Goal: Submit feedback/report problem: Provide input to the site owners about the experience or issues

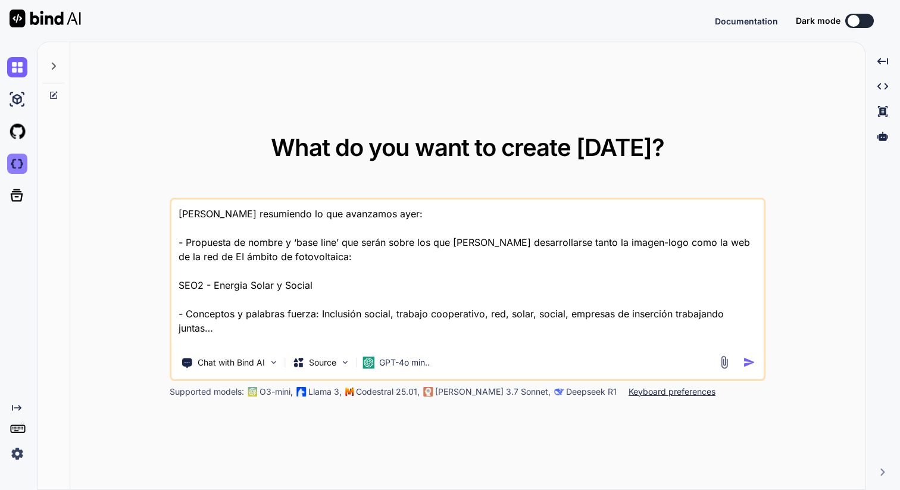
click at [21, 164] on img at bounding box center [17, 164] width 20 height 20
type textarea "x"
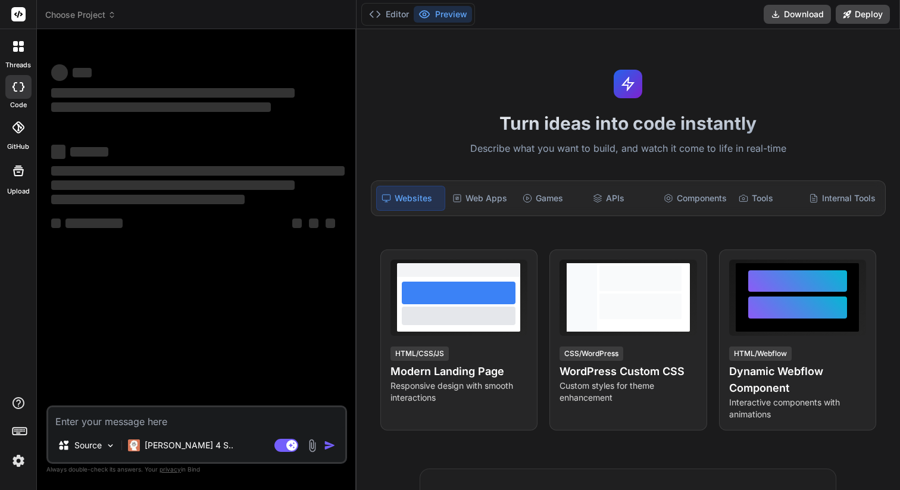
click at [91, 11] on span "Choose Project" at bounding box center [80, 15] width 71 height 12
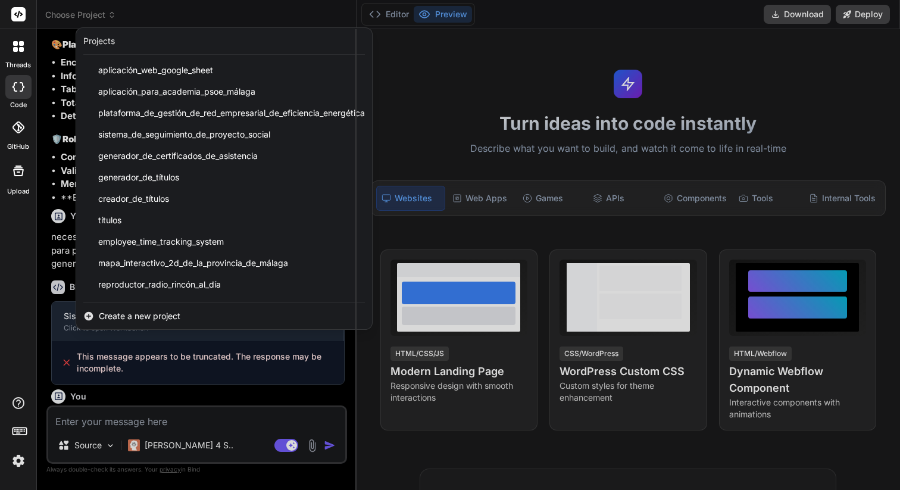
type textarea "x"
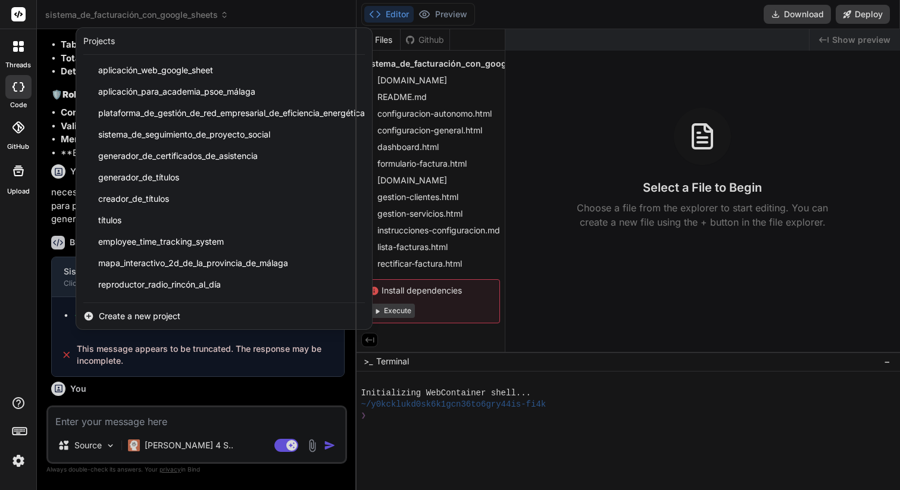
scroll to position [2244, 0]
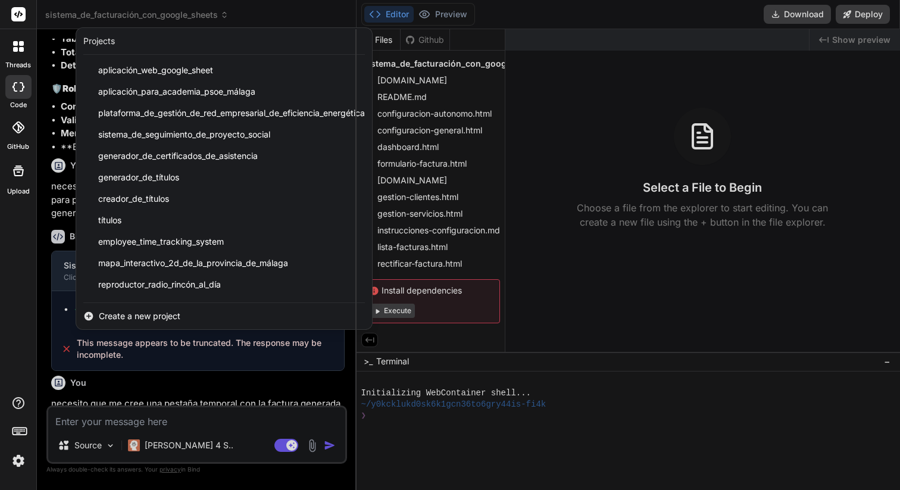
click at [92, 14] on div at bounding box center [450, 245] width 900 height 490
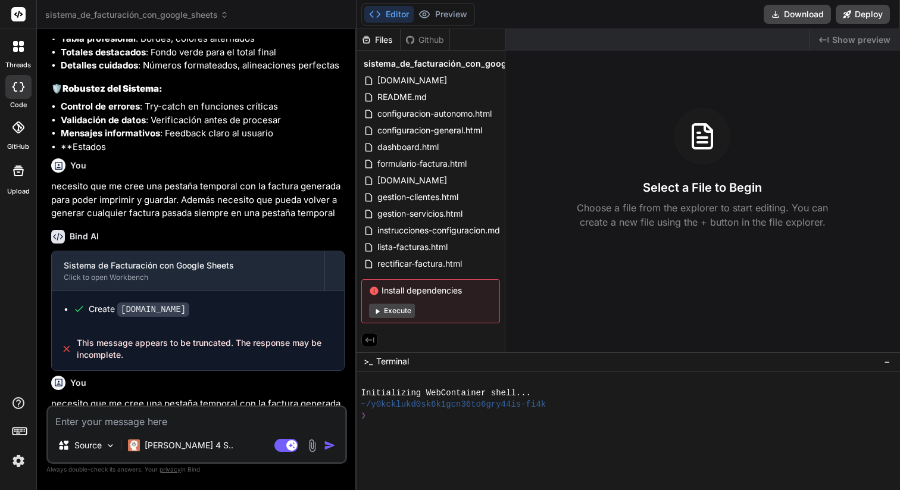
click at [130, 397] on p "necesito que me cree una pestaña temporal con la factura generada para poder im…" at bounding box center [198, 437] width 294 height 80
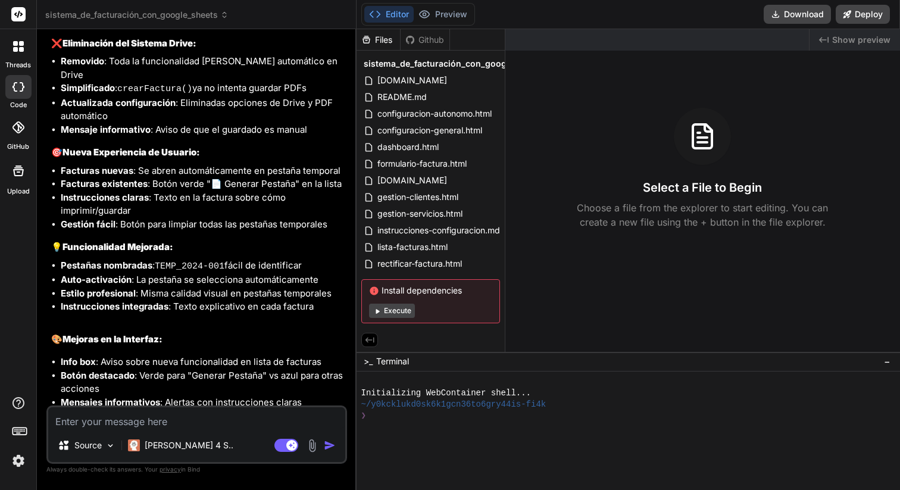
scroll to position [3209, 0]
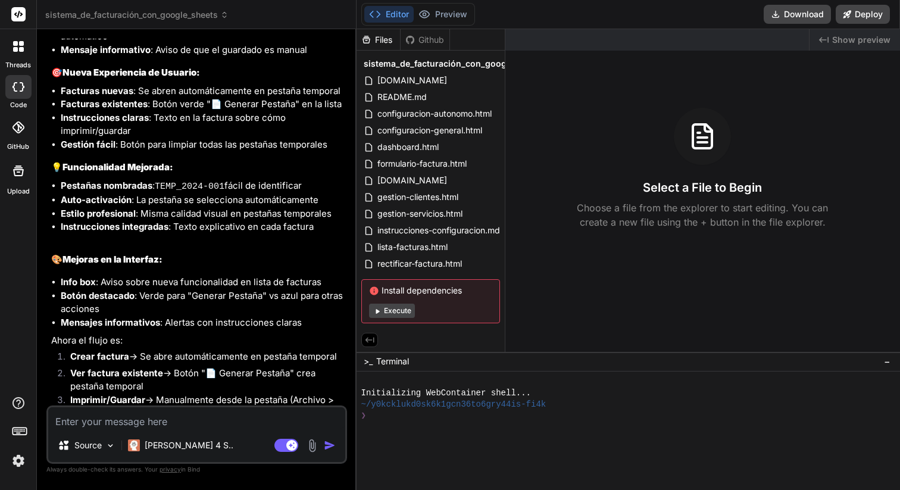
click at [146, 426] on textarea at bounding box center [196, 417] width 297 height 21
type textarea "v"
type textarea "x"
type textarea "va"
type textarea "x"
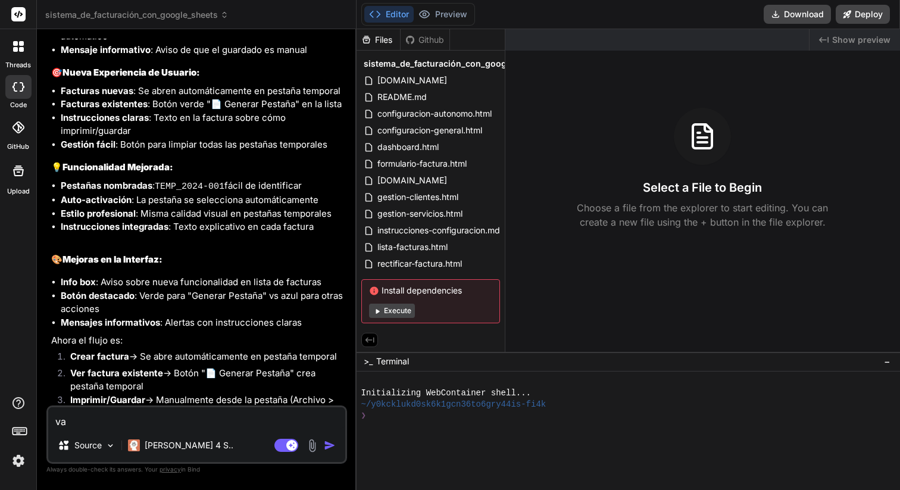
type textarea "val"
type textarea "x"
type textarea "vale"
type textarea "x"
type textarea "vale"
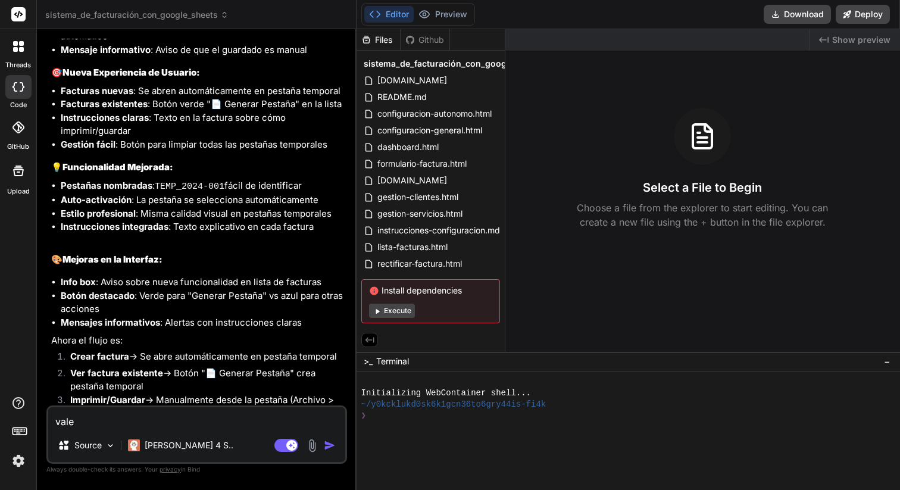
type textarea "x"
type textarea "vale p"
type textarea "x"
type textarea "vale pe"
type textarea "x"
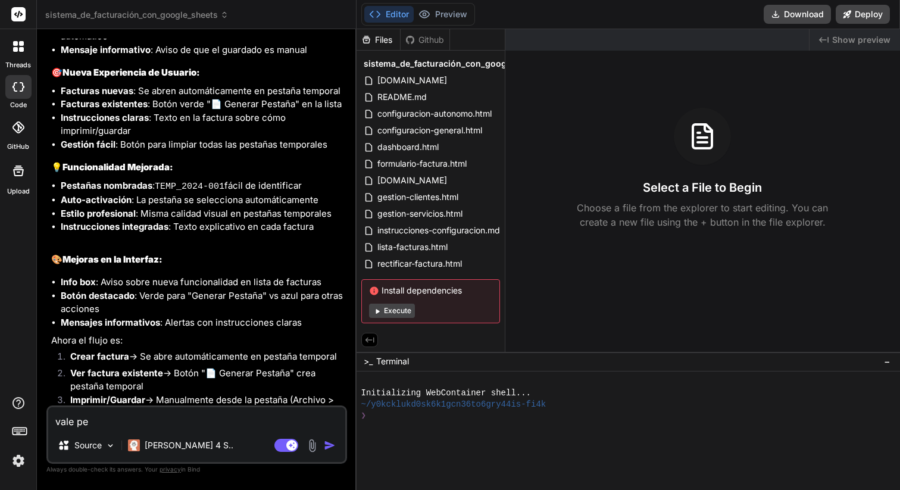
type textarea "vale per"
type textarea "x"
type textarea "vale pero"
type textarea "x"
type textarea "vale pero"
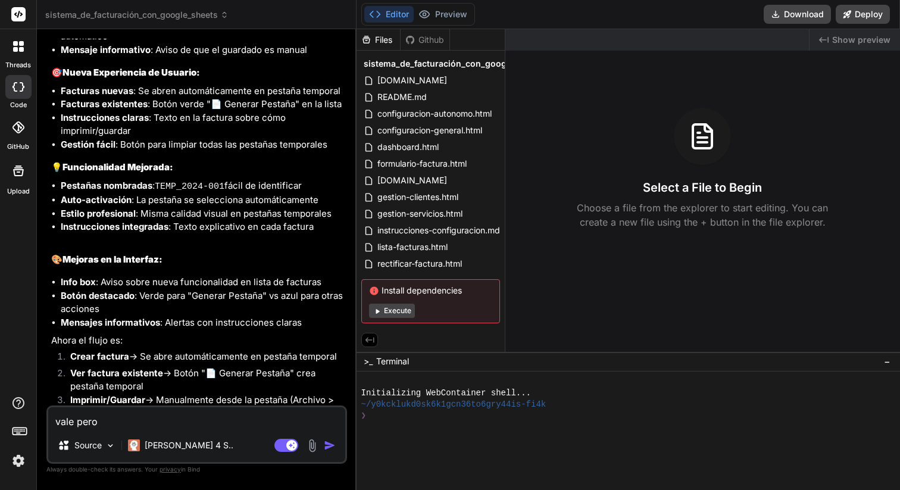
type textarea "x"
type textarea "vale pero s"
type textarea "x"
type textarea "vale pero si"
type textarea "x"
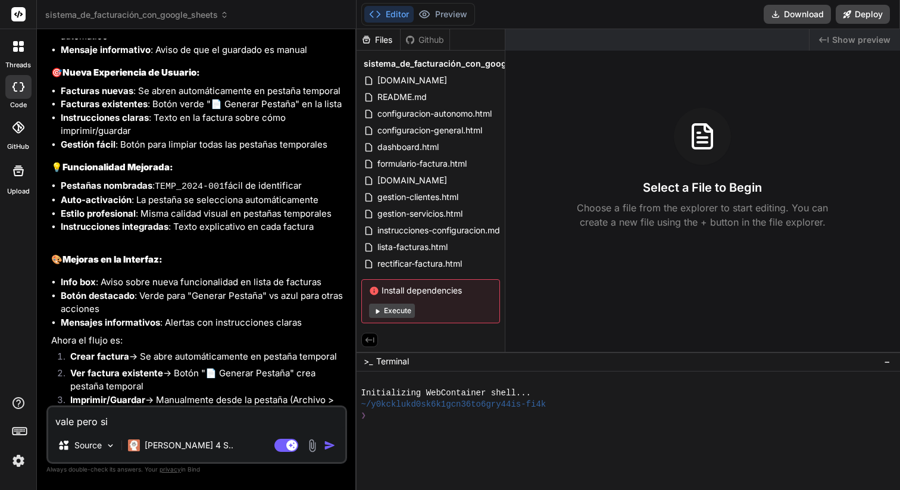
type textarea "vale pero sig"
type textarea "x"
type textarea "vale pero sigu"
type textarea "x"
type textarea "vale pero sigue"
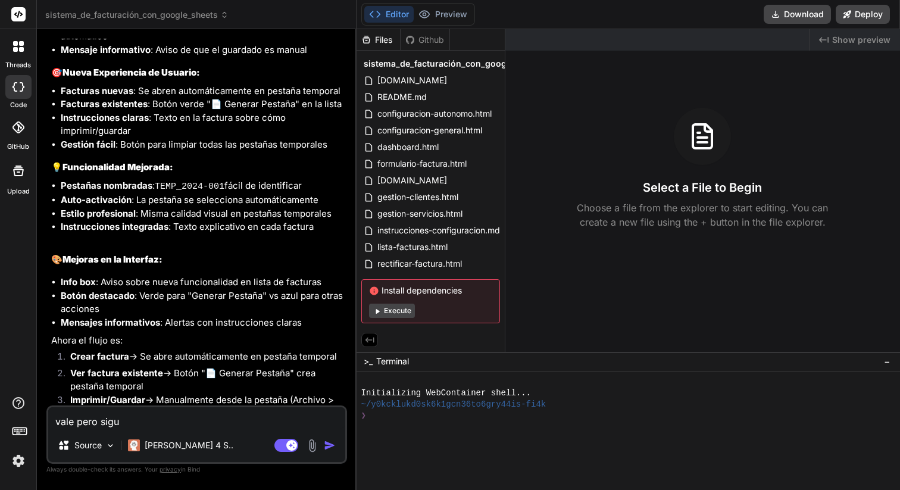
type textarea "x"
type textarea "vale pero sigue"
type textarea "x"
type textarea "vale pero sigue s"
type textarea "x"
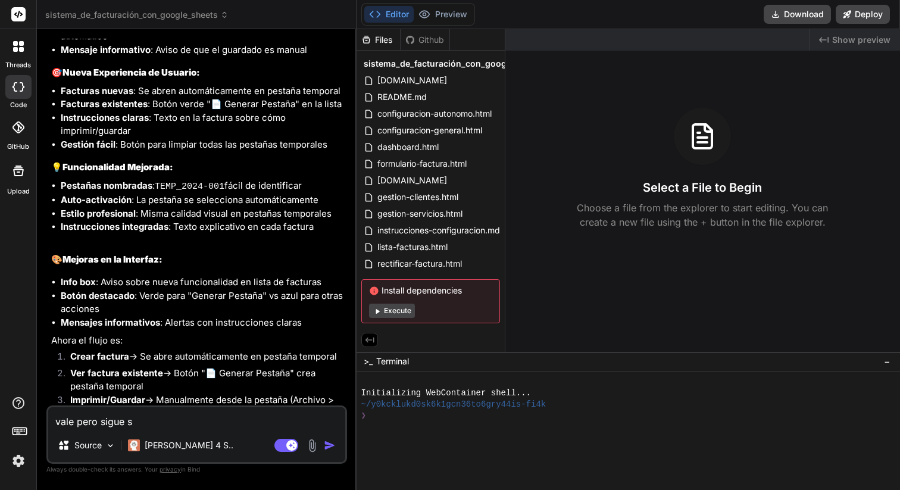
type textarea "vale pero sigue si"
type textarea "x"
type textarea "vale pero sigue sin"
type textarea "x"
type textarea "vale pero sigue sin"
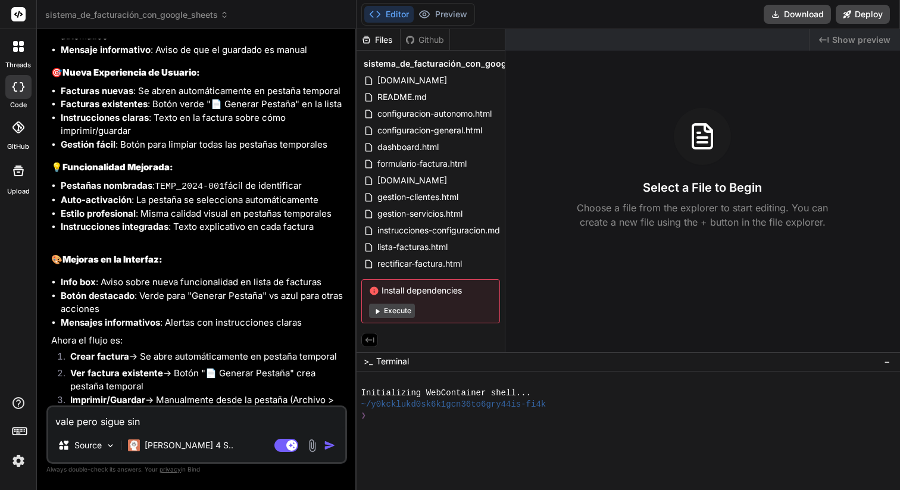
type textarea "x"
type textarea "vale pero sigue sin f"
type textarea "x"
type textarea "vale pero sigue sin fu"
type textarea "x"
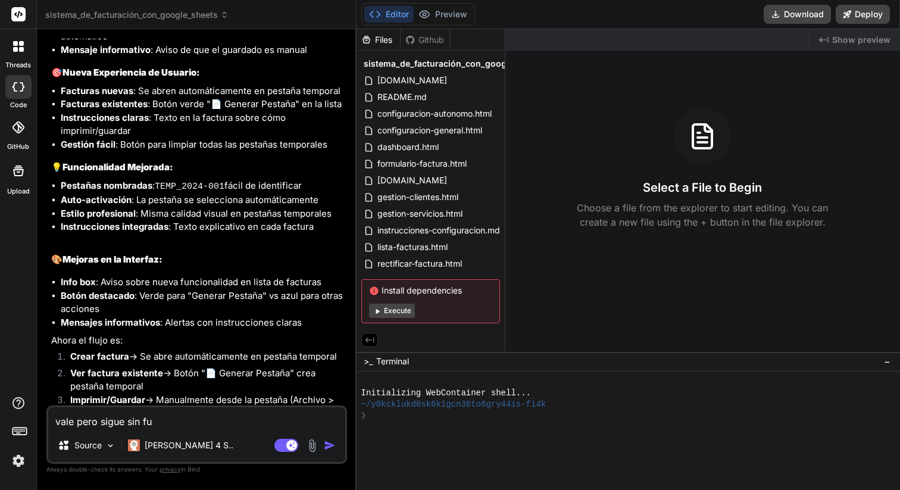
type textarea "vale pero sigue sin fun"
type textarea "x"
type textarea "vale pero sigue sin func"
type textarea "x"
type textarea "vale pero sigue sin funci"
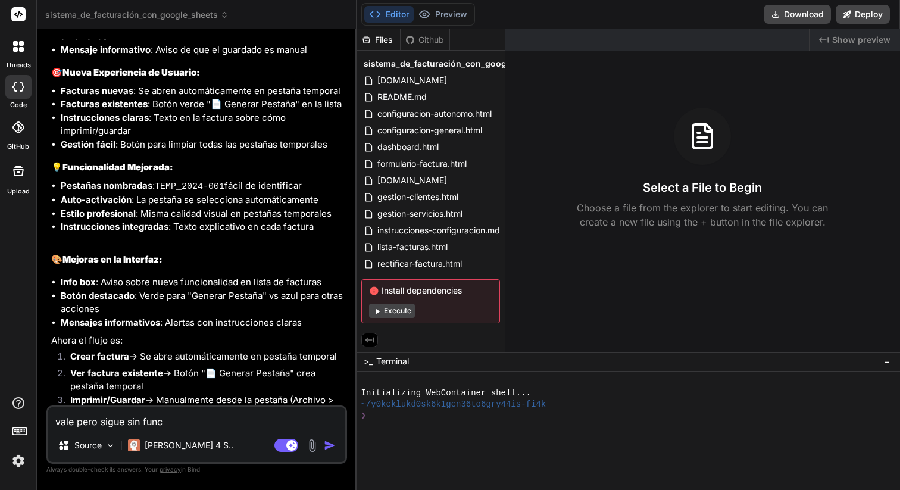
type textarea "x"
type textarea "vale pero sigue sin funcio"
type textarea "x"
type textarea "vale pero sigue sin funcion"
type textarea "x"
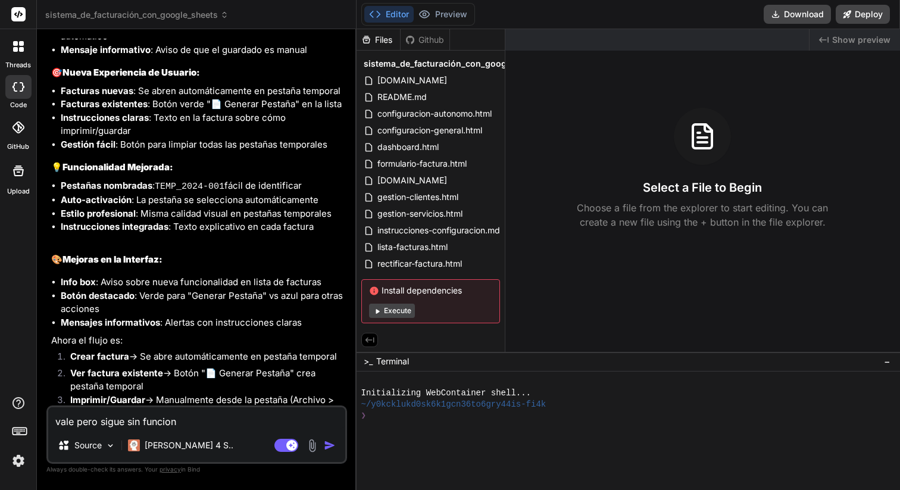
type textarea "vale pero sigue sin funciona"
type textarea "x"
type textarea "vale pero sigue sin funcionar"
type textarea "x"
type textarea "vale pero sigue sin funcionar"
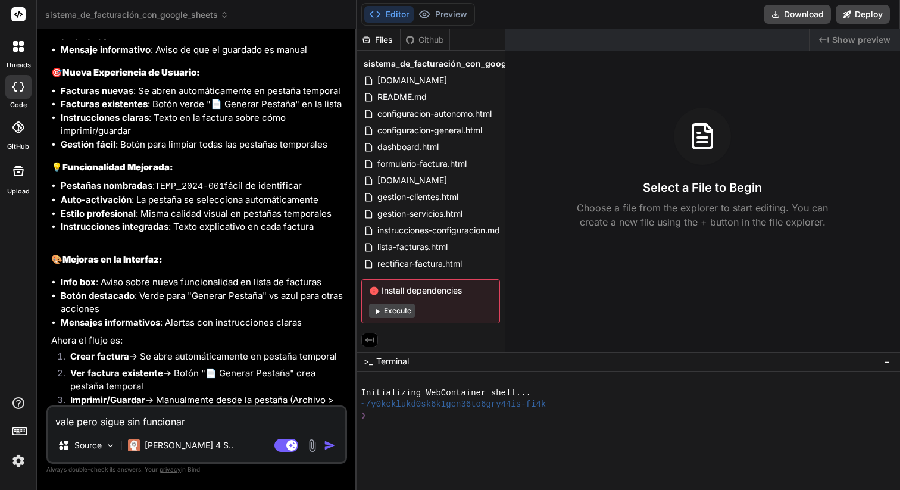
type textarea "x"
type textarea "vale pero sigue sin funcionar e"
type textarea "x"
type textarea "vale pero sigue sin funcionar el"
type textarea "x"
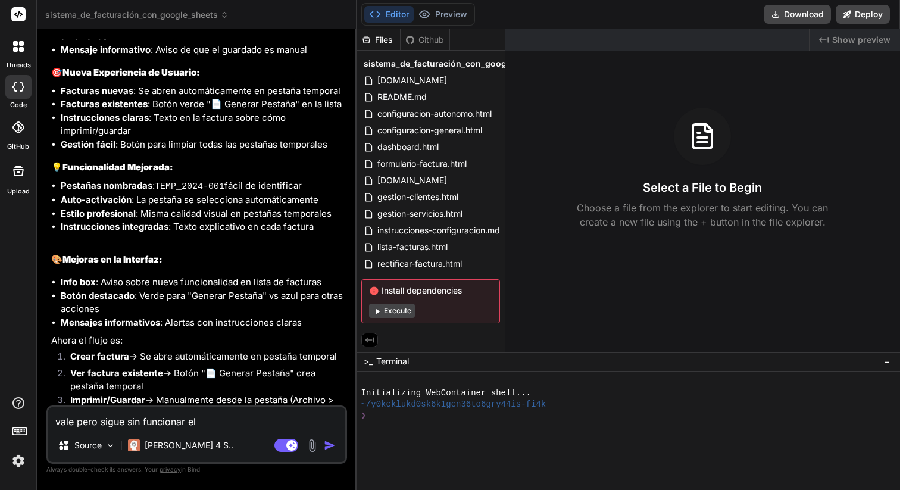
type textarea "vale pero sigue sin funcionar el"
type textarea "x"
type textarea "vale pero sigue sin funcionar el l"
type textarea "x"
type textarea "vale pero sigue sin funcionar el li"
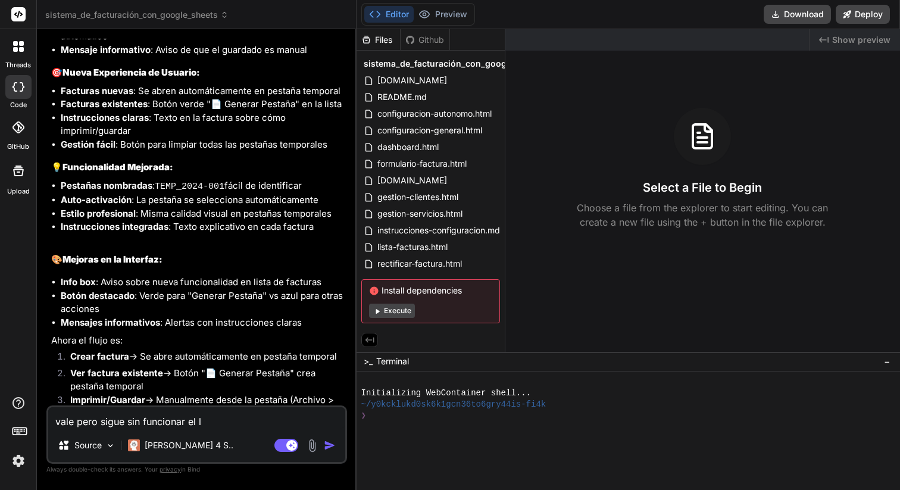
type textarea "x"
type textarea "vale pero sigue sin funcionar el lis"
type textarea "x"
type textarea "vale pero sigue sin funcionar el list"
type textarea "x"
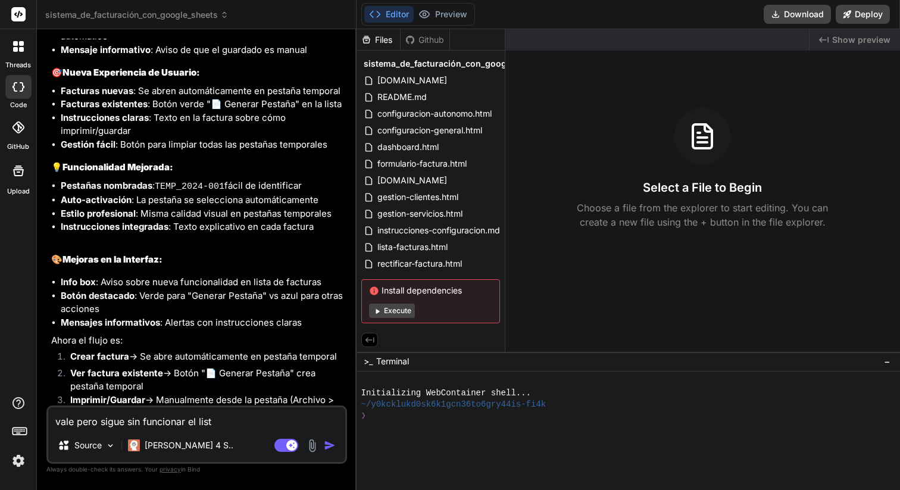
type textarea "vale pero sigue sin funcionar el lista"
type textarea "x"
type textarea "vale pero sigue sin funcionar el listad"
type textarea "x"
type textarea "vale pero sigue sin funcionar el listado"
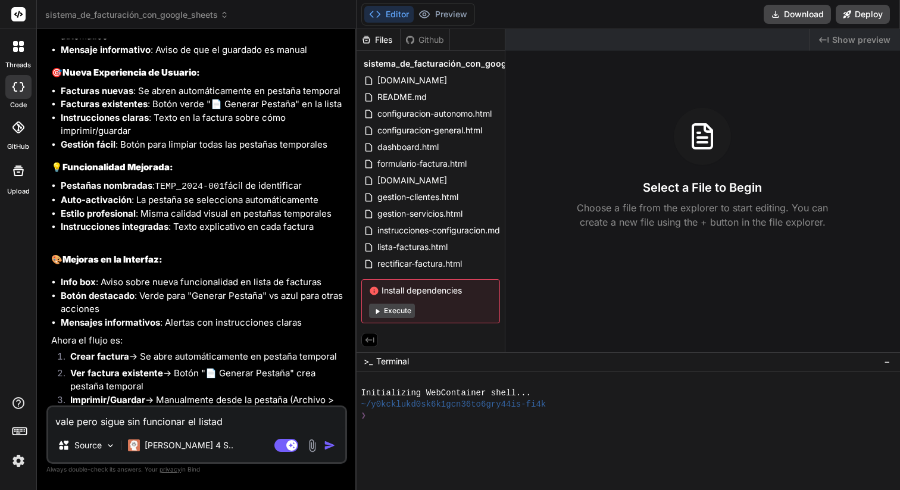
type textarea "x"
type textarea "vale pero sigue sin funcionar el listado"
type textarea "x"
type textarea "vale pero sigue sin funcionar el listado d"
type textarea "x"
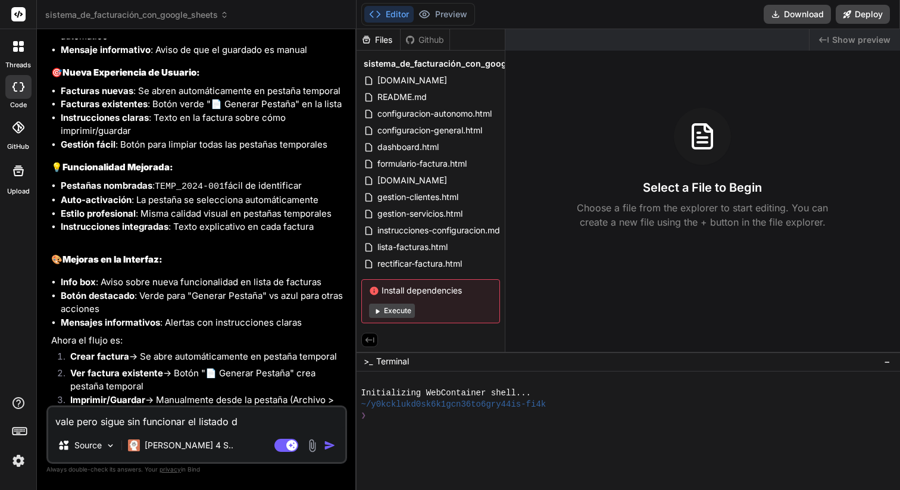
type textarea "vale pero sigue sin funcionar el listado de"
type textarea "x"
type textarea "vale pero sigue sin funcionar el listado de"
type textarea "x"
type textarea "vale pero sigue sin funcionar el listado de f"
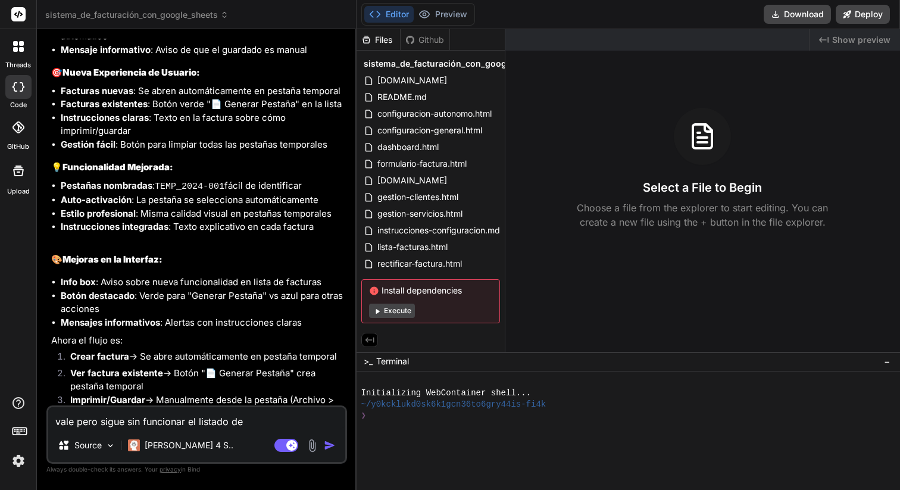
type textarea "x"
type textarea "vale pero sigue sin funcionar el listado de fa"
type textarea "x"
type textarea "vale pero sigue sin funcionar el listado de fac"
type textarea "x"
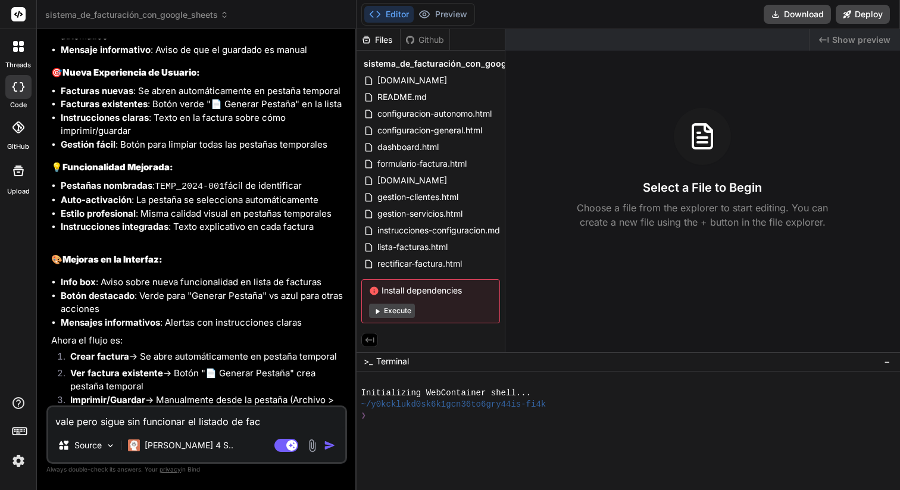
type textarea "vale pero sigue sin funcionar el listado de fact"
type textarea "x"
type textarea "vale pero sigue sin funcionar el listado de factu"
type textarea "x"
type textarea "vale pero sigue sin funcionar el listado de factur"
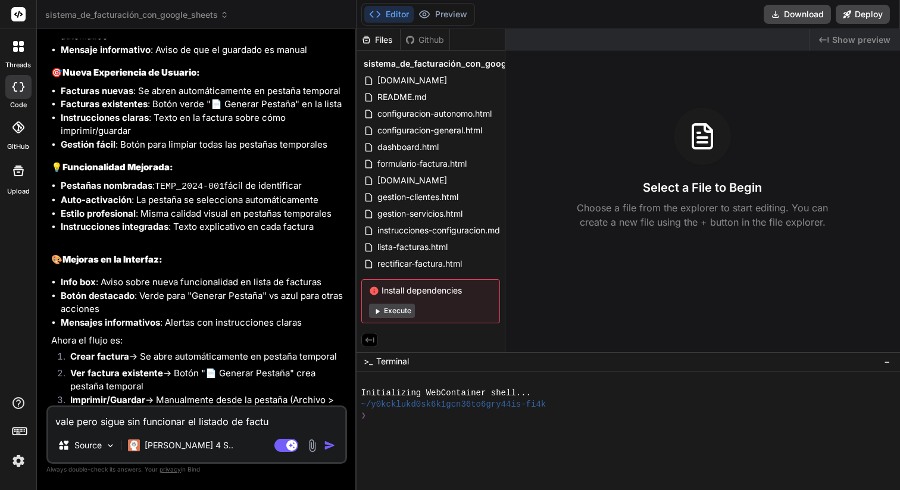
type textarea "x"
type textarea "vale pero sigue sin funcionar el listado de factura"
type textarea "x"
type textarea "vale pero sigue sin funcionar el listado de facturas"
type textarea "x"
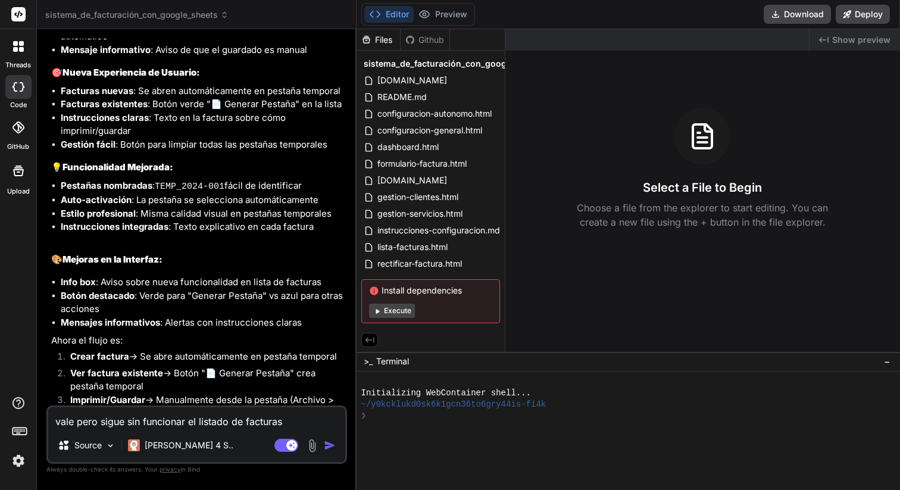
type textarea "vale pero sigue sin funcionar el listado de facturas,"
type textarea "x"
type textarea "vale pero sigue sin funcionar el listado de facturas,"
type textarea "x"
type textarea "vale pero sigue sin funcionar el listado de facturas, n"
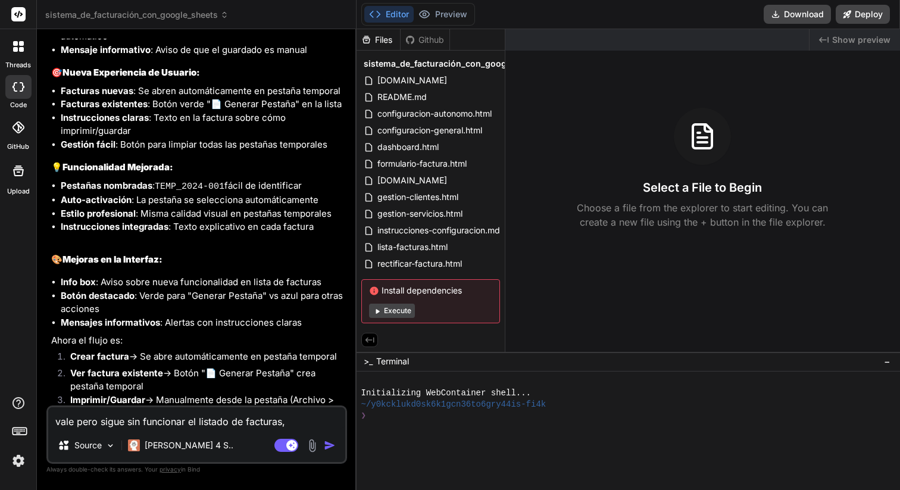
type textarea "x"
type textarea "vale pero sigue sin funcionar el listado de facturas, no"
type textarea "x"
type textarea "vale pero sigue sin funcionar el listado de facturas, no"
type textarea "x"
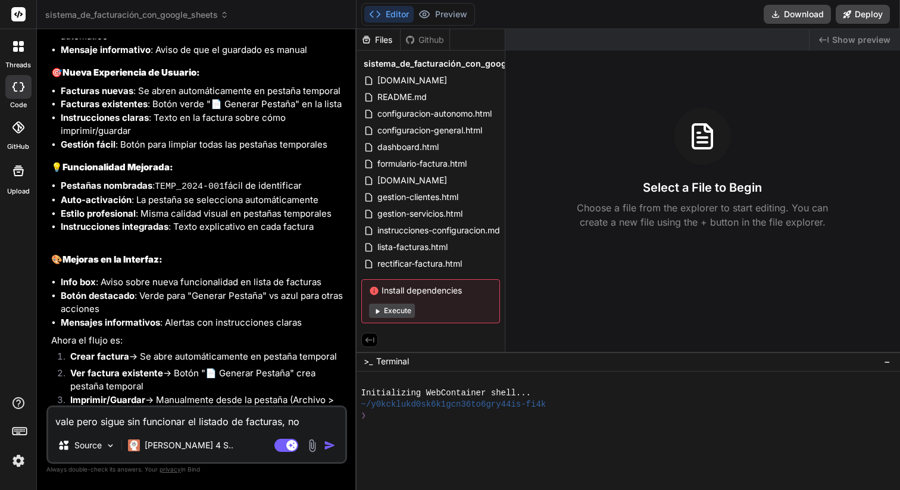
type textarea "vale pero sigue sin funcionar el listado de facturas, no m"
type textarea "x"
type textarea "vale pero sigue sin funcionar el listado de facturas, no me"
type textarea "x"
type textarea "vale pero sigue sin funcionar el listado de facturas, no me"
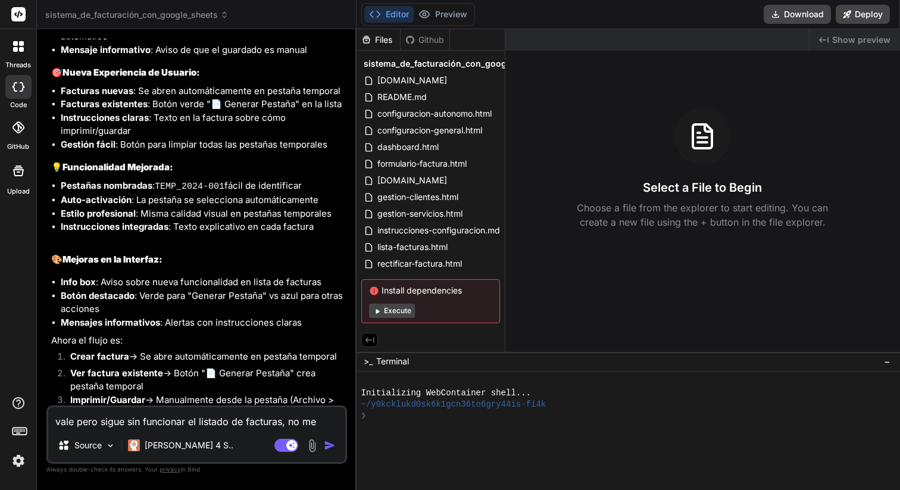
type textarea "x"
type textarea "vale pero sigue sin funcionar el listado de facturas, no me a"
type textarea "x"
type textarea "vale pero sigue sin funcionar el listado de facturas, no me ac"
type textarea "x"
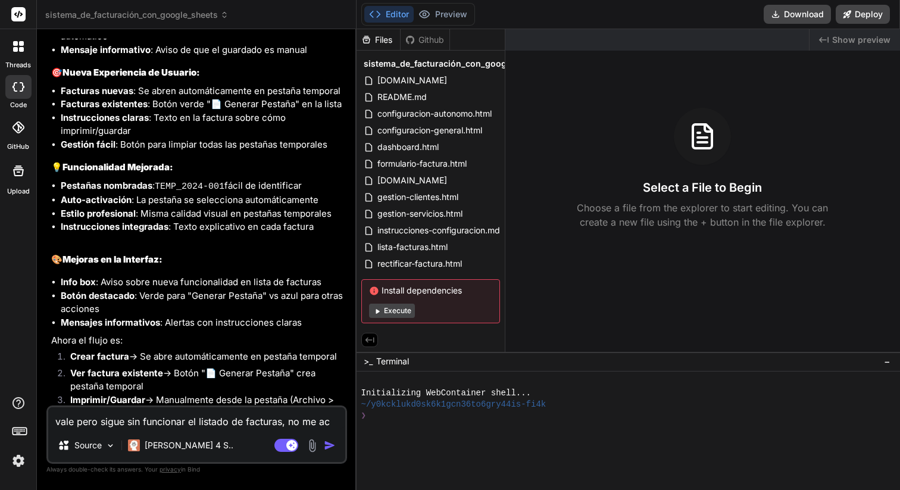
type textarea "vale pero sigue sin funcionar el listado de facturas, no me a"
type textarea "x"
type textarea "vale pero sigue sin funcionar el listado de facturas, no me"
type textarea "x"
type textarea "vale pero sigue sin funcionar el listado de facturas, no me c"
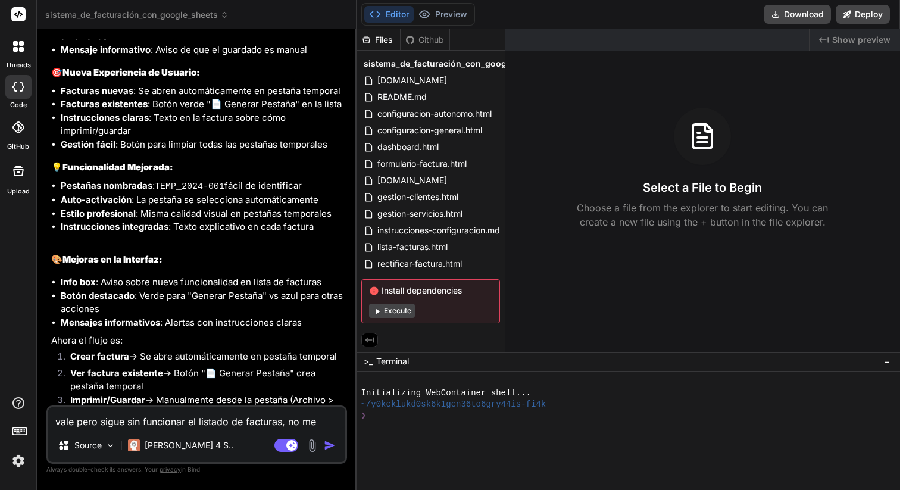
type textarea "x"
type textarea "vale pero sigue sin funcionar el listado de facturas, no me ca"
type textarea "x"
type textarea "vale pero sigue sin funcionar el listado de facturas, no me car"
type textarea "x"
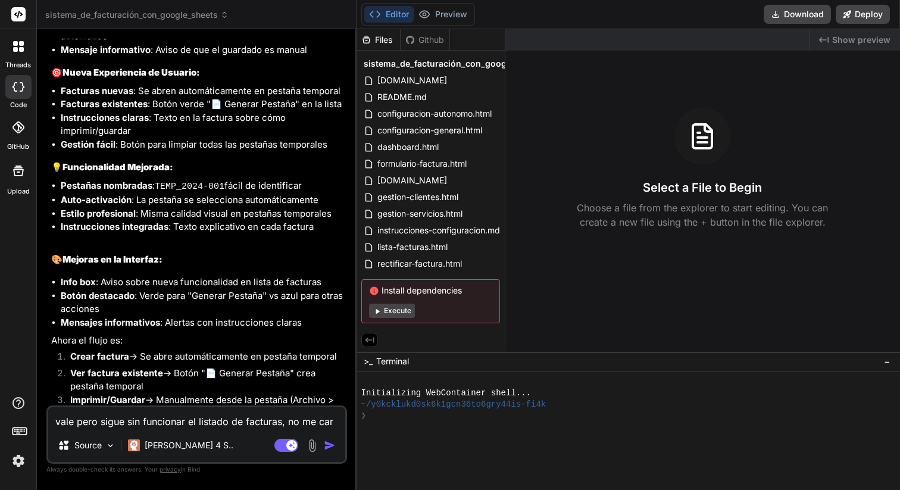
type textarea "vale pero sigue sin funcionar el listado de facturas, no me carg"
type textarea "x"
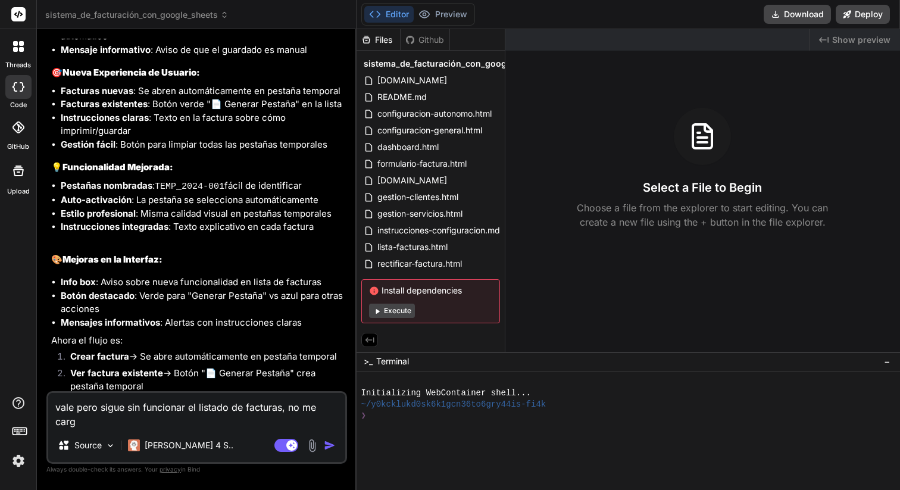
type textarea "vale pero sigue sin funcionar el listado de facturas, no me carga"
type textarea "x"
type textarea "vale pero sigue sin funcionar el listado de facturas, no me carg"
type textarea "x"
type textarea "vale pero sigue sin funcionar el listado de facturas, no me carga"
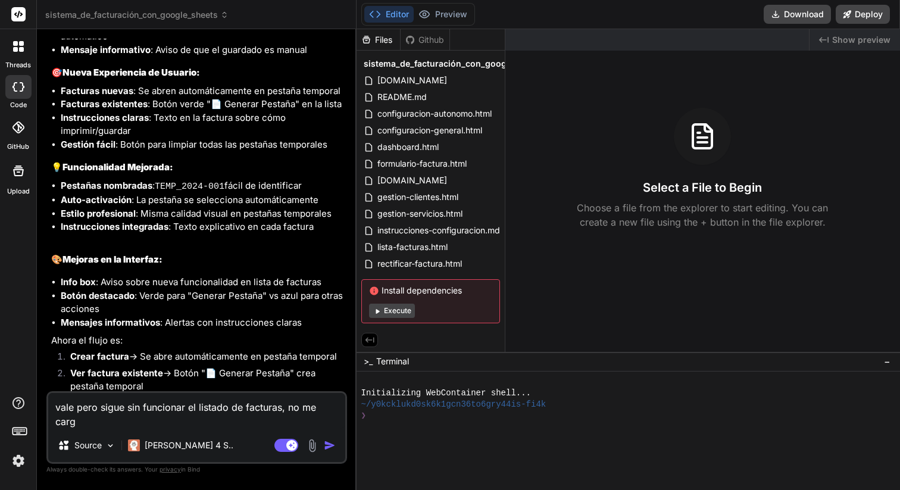
type textarea "x"
type textarea "vale pero sigue sin funcionar el listado de facturas, no me carga"
type textarea "x"
type textarea "vale pero sigue sin funcionar el listado de facturas, no me carga e"
type textarea "x"
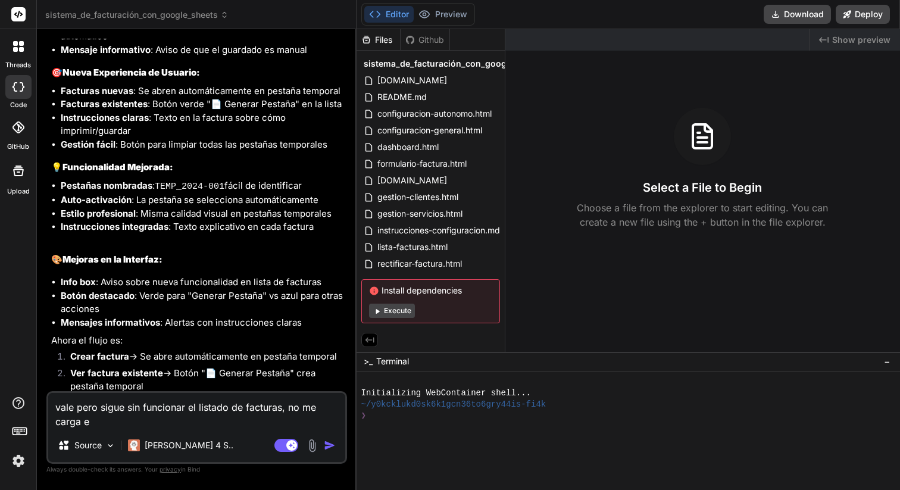
type textarea "vale pero sigue sin funcionar el listado de facturas, no me carga el"
type textarea "x"
type textarea "vale pero sigue sin funcionar el listado de facturas, no me carga el"
type textarea "x"
type textarea "vale pero sigue sin funcionar el listado de facturas, no me carga el l"
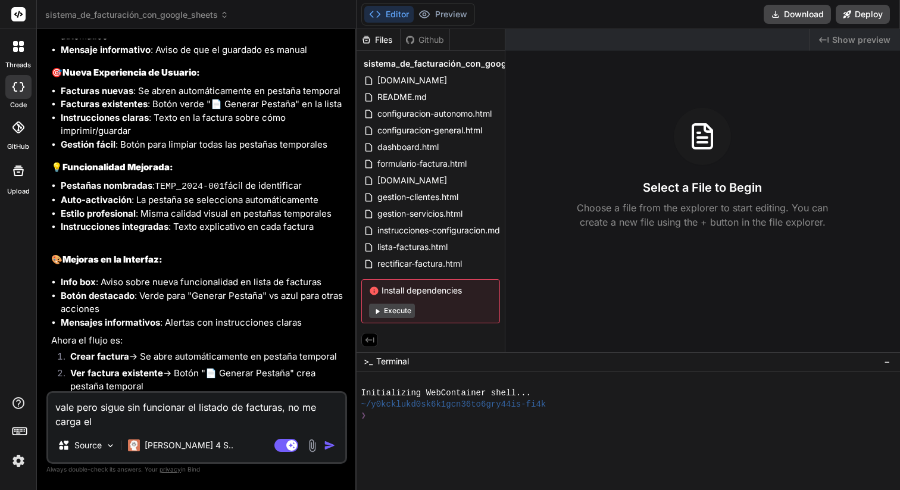
type textarea "x"
type textarea "vale pero sigue sin funcionar el listado de facturas, no me carga el li"
type textarea "x"
type textarea "vale pero sigue sin funcionar el listado de facturas, no me carga el lis"
type textarea "x"
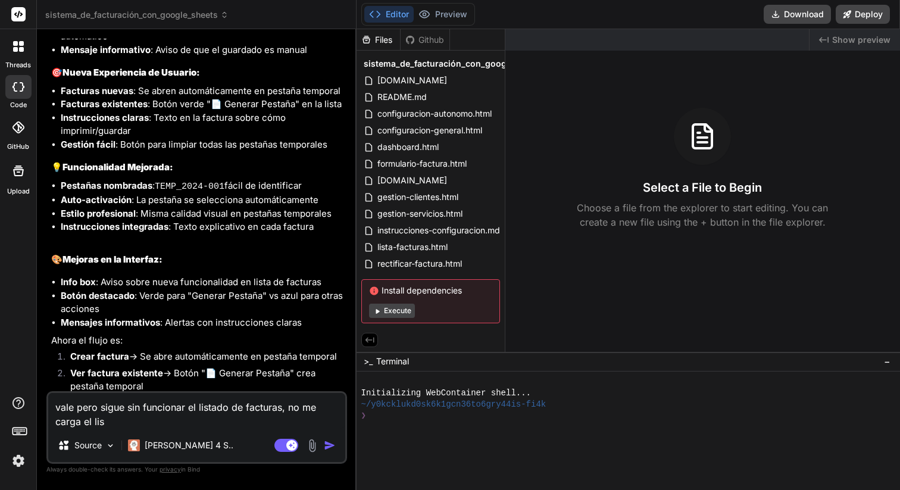
type textarea "vale pero sigue sin funcionar el listado de facturas, no me carga el list"
type textarea "x"
type textarea "vale pero sigue sin funcionar el listado de facturas, no me carga el lista"
type textarea "x"
type textarea "vale pero sigue sin funcionar el listado de facturas, no me carga el listad"
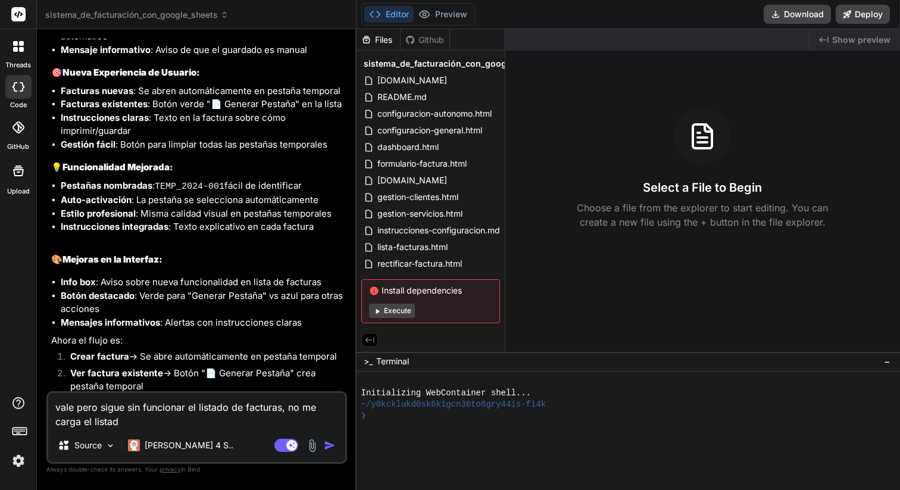
type textarea "x"
type textarea "vale pero sigue sin funcionar el listado de facturas, no me carga el listado"
type textarea "x"
type textarea "vale pero sigue sin funcionar el listado de facturas, no me carga el listado,"
type textarea "x"
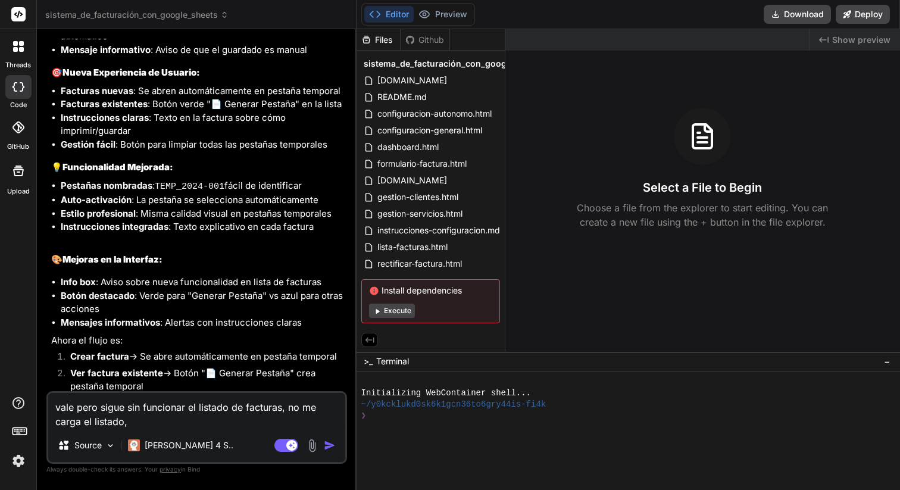
type textarea "vale pero sigue sin funcionar el listado de facturas, no me carga el listado,"
type textarea "x"
type textarea "vale pero sigue sin funcionar el listado de facturas, no me carga el listado, c"
type textarea "x"
type textarea "vale pero sigue sin funcionar el listado de facturas, no me carga el listado, co"
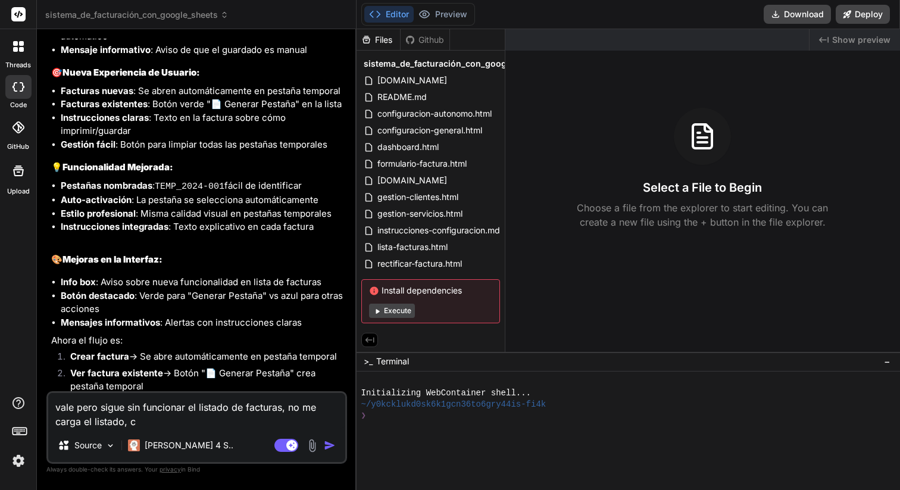
type textarea "x"
type textarea "vale pero sigue sin funcionar el listado de facturas, no me carga el listado, c…"
type textarea "x"
type textarea "vale pero sigue sin funcionar el listado de facturas, no me carga el listado, c…"
type textarea "x"
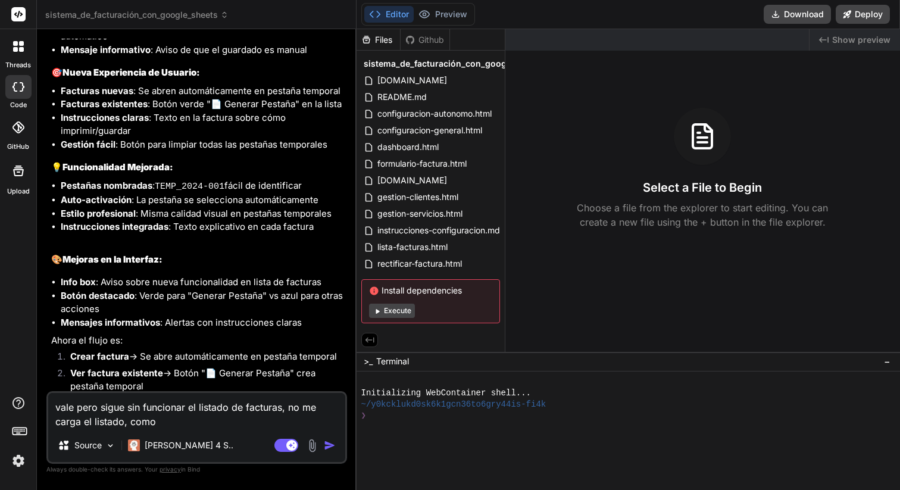
type textarea "vale pero sigue sin funcionar el listado de facturas, no me carga el listado, c…"
type textarea "x"
type textarea "vale pero sigue sin funcionar el listado de facturas, no me carga el listado, c…"
type textarea "x"
type textarea "vale pero sigue sin funcionar el listado de facturas, no me carga el listado, c…"
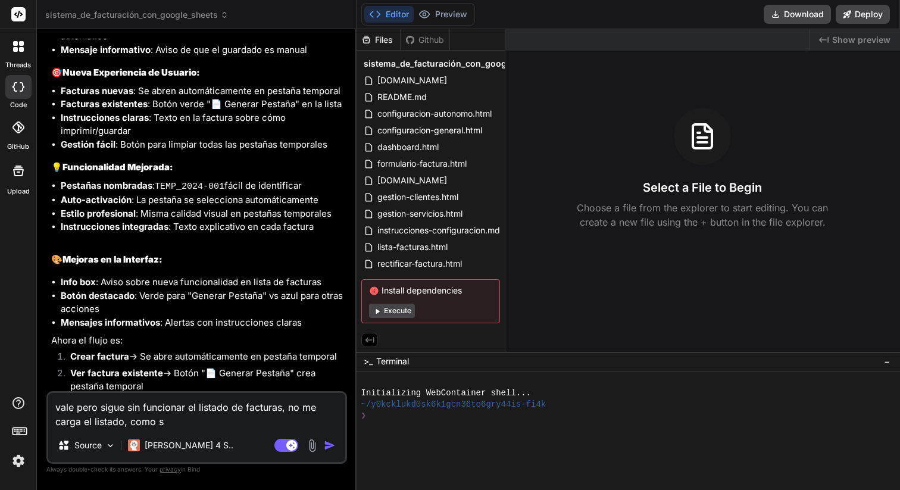
type textarea "x"
type textarea "vale pero sigue sin funcionar el listado de facturas, no me carga el listado, c…"
type textarea "x"
type textarea "vale pero sigue sin funcionar el listado de facturas, no me carga el listado, c…"
type textarea "x"
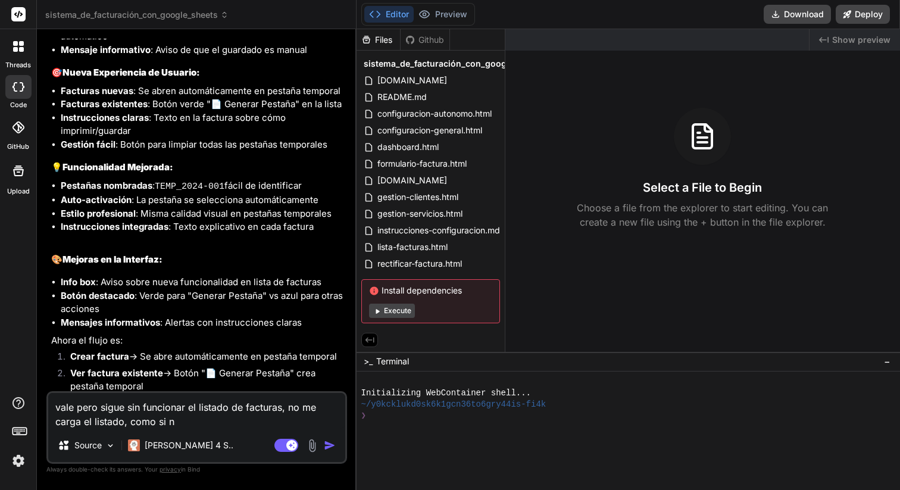
type textarea "vale pero sigue sin funcionar el listado de facturas, no me carga el listado, c…"
type textarea "x"
type textarea "vale pero sigue sin funcionar el listado de facturas, no me carga el listado, c…"
type textarea "x"
type textarea "vale pero sigue sin funcionar el listado de facturas, no me carga el listado, c…"
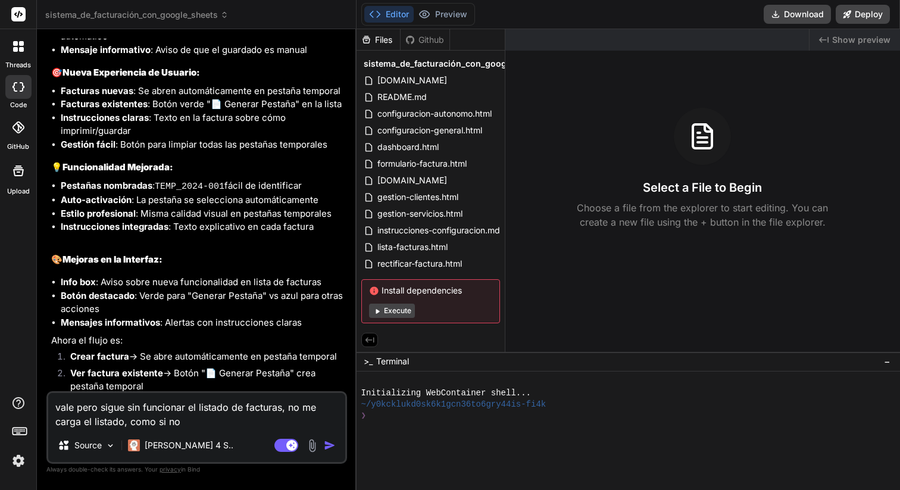
type textarea "x"
type textarea "vale pero sigue sin funcionar el listado de facturas, no me carga el listado, c…"
type textarea "x"
type textarea "vale pero sigue sin funcionar el listado de facturas, no me carga el listado, c…"
type textarea "x"
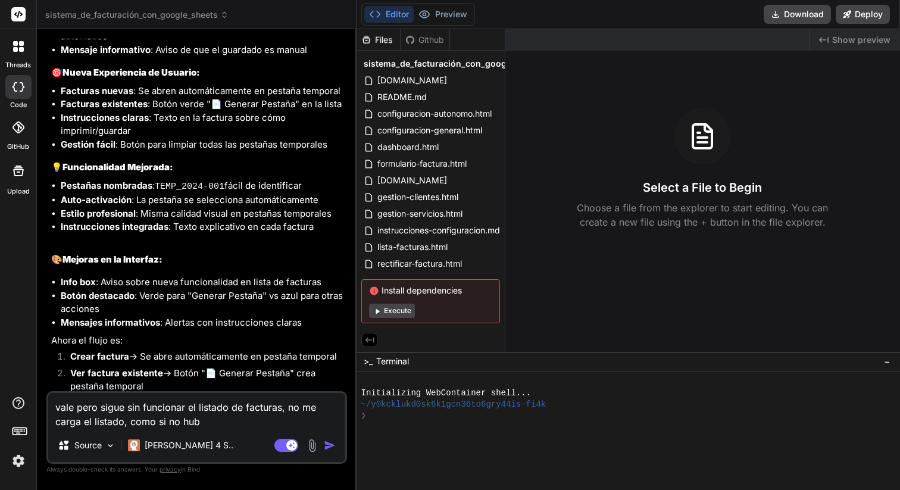
type textarea "vale pero sigue sin funcionar el listado de facturas, no me carga el listado, c…"
type textarea "x"
type textarea "vale pero sigue sin funcionar el listado de facturas, no me carga el listado, c…"
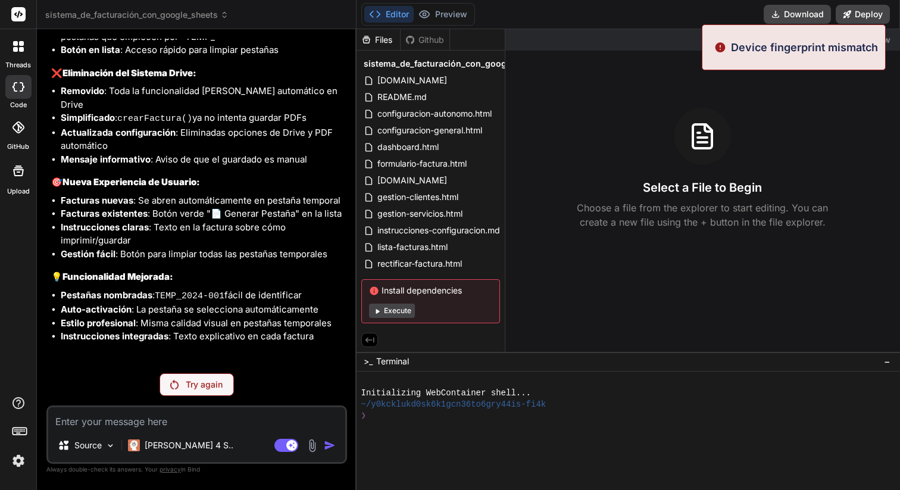
scroll to position [3331, 0]
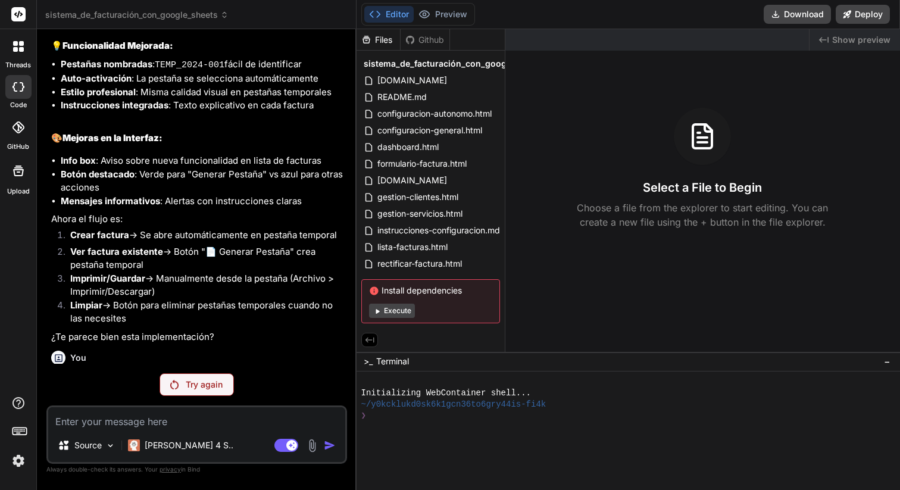
drag, startPoint x: 53, startPoint y: 316, endPoint x: 288, endPoint y: 345, distance: 236.4
click at [338, 372] on p "vale pero sigue sin funcionar el listado de facturas, no me carga el listado, c…" at bounding box center [198, 399] width 294 height 54
copy p "vale pero sigue sin funcionar el listado de facturas, no me carga el listado, c…"
click at [23, 463] on img at bounding box center [18, 461] width 20 height 20
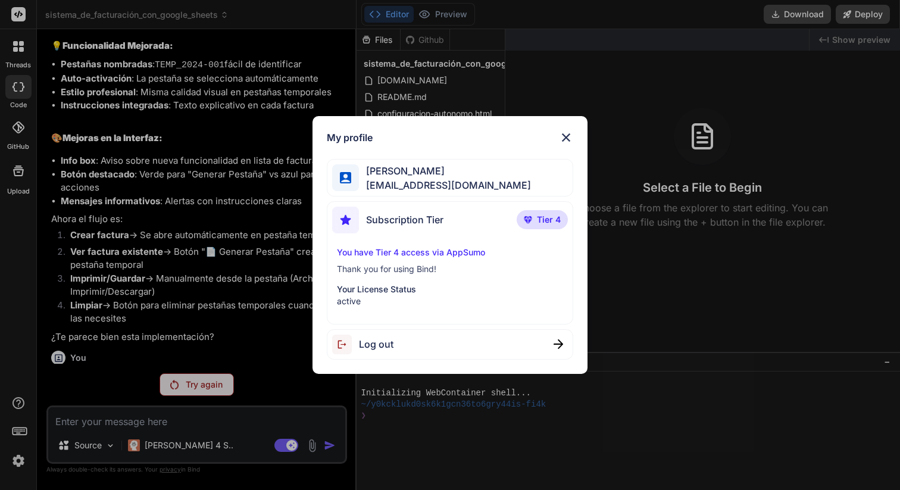
click at [412, 339] on div "Log out" at bounding box center [450, 344] width 247 height 30
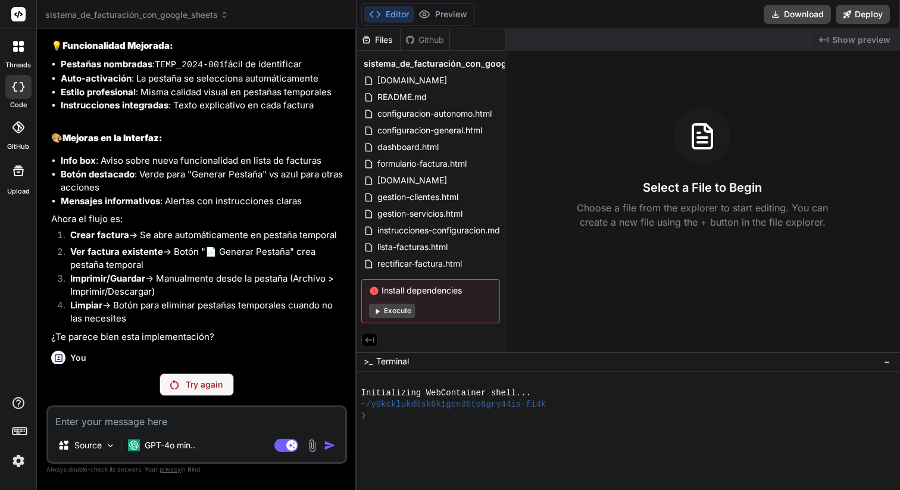
scroll to position [0, 0]
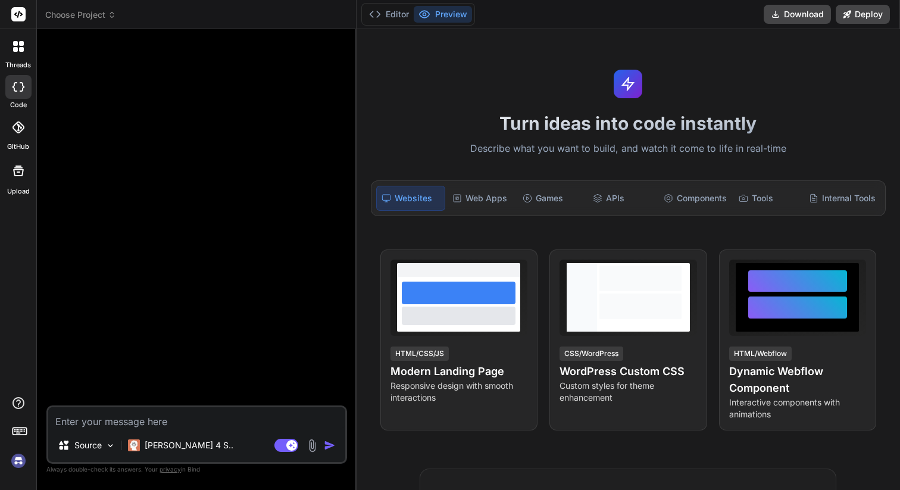
click at [22, 459] on img at bounding box center [18, 461] width 20 height 20
click at [98, 419] on textarea at bounding box center [196, 417] width 297 height 21
click at [98, 20] on span "Choose Project" at bounding box center [80, 15] width 71 height 12
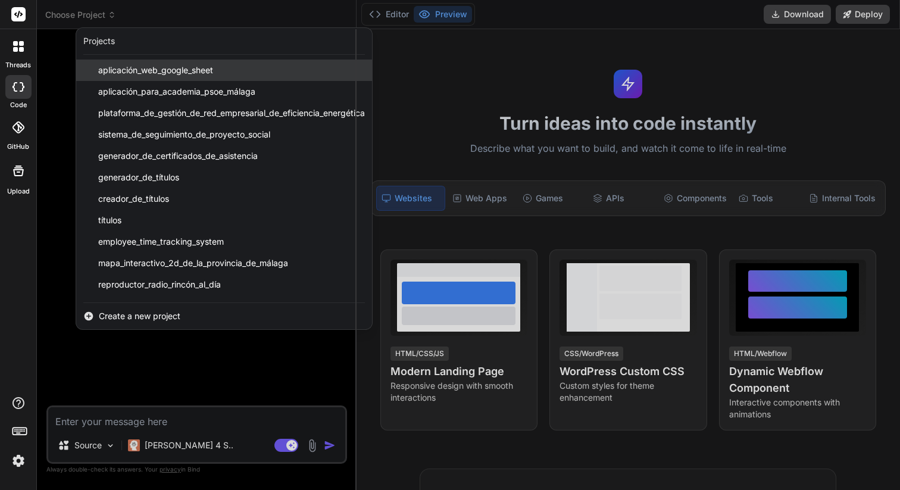
click at [144, 71] on span "aplicación_web_google_sheet" at bounding box center [155, 70] width 115 height 12
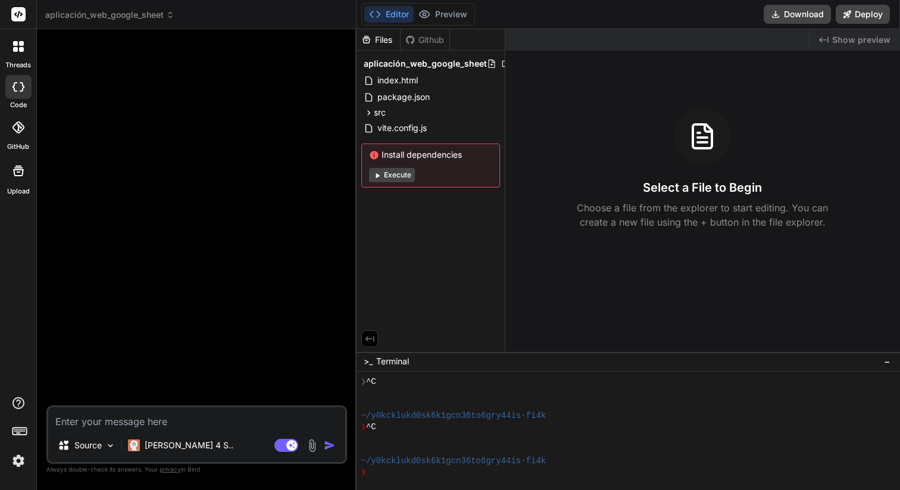
click at [161, 12] on span "aplicación_web_google_sheet" at bounding box center [109, 15] width 129 height 12
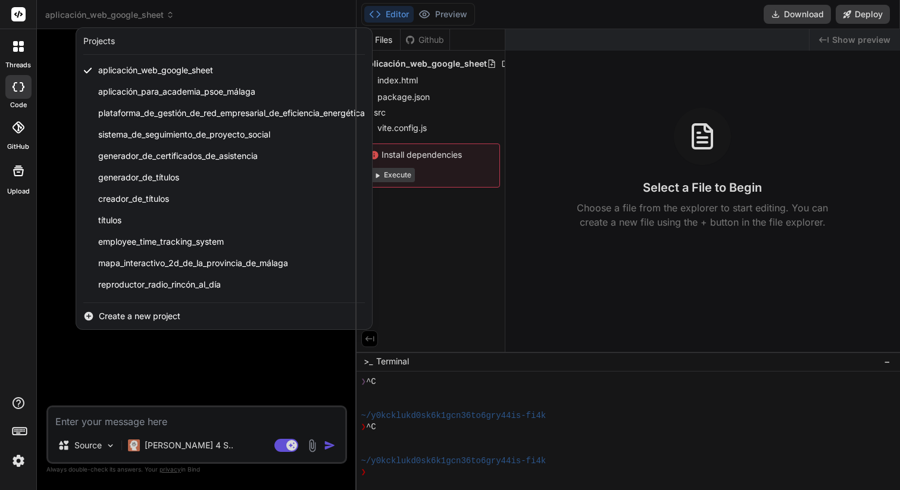
click at [161, 12] on div at bounding box center [450, 245] width 900 height 490
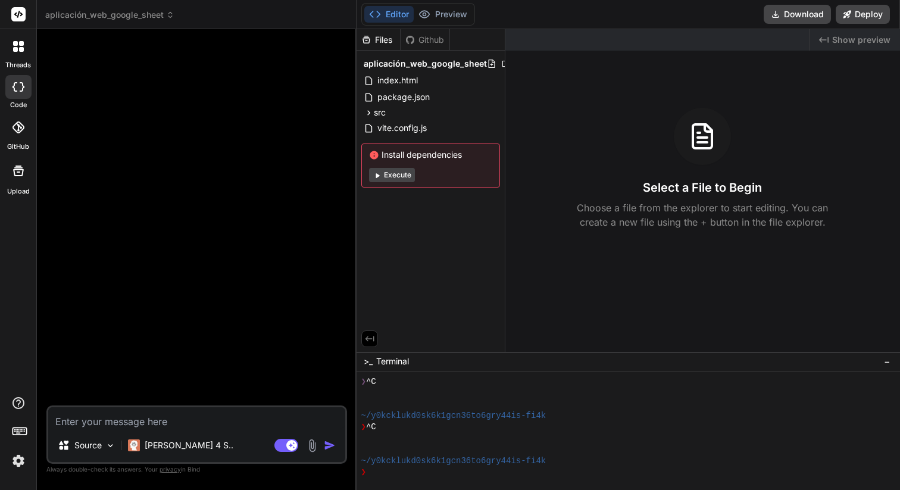
click at [100, 14] on span "aplicación_web_google_sheet" at bounding box center [109, 15] width 129 height 12
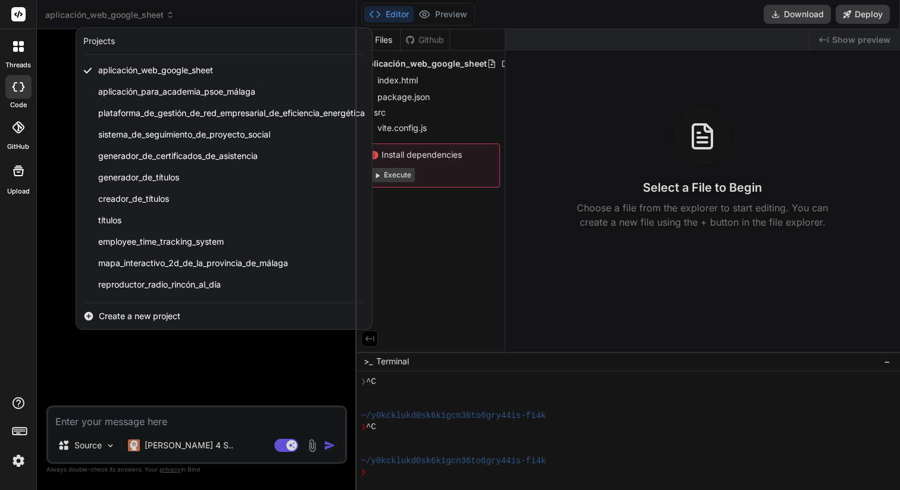
click at [100, 14] on div at bounding box center [450, 245] width 900 height 490
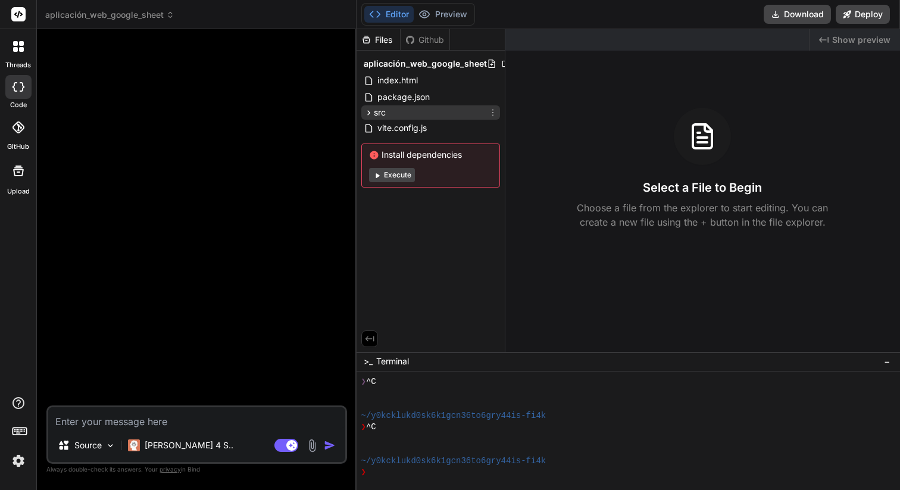
click at [367, 111] on icon at bounding box center [369, 113] width 10 height 10
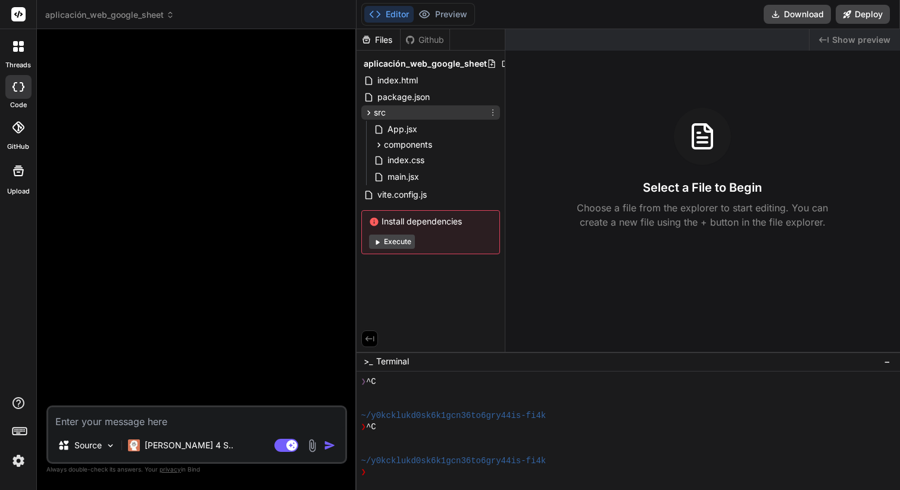
click at [367, 111] on icon at bounding box center [369, 113] width 10 height 10
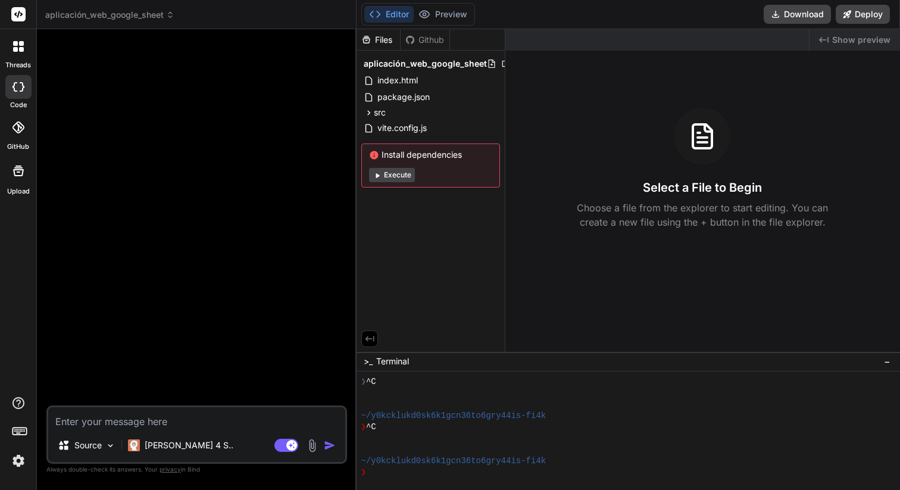
click at [139, 11] on span "aplicación_web_google_sheet" at bounding box center [109, 15] width 129 height 12
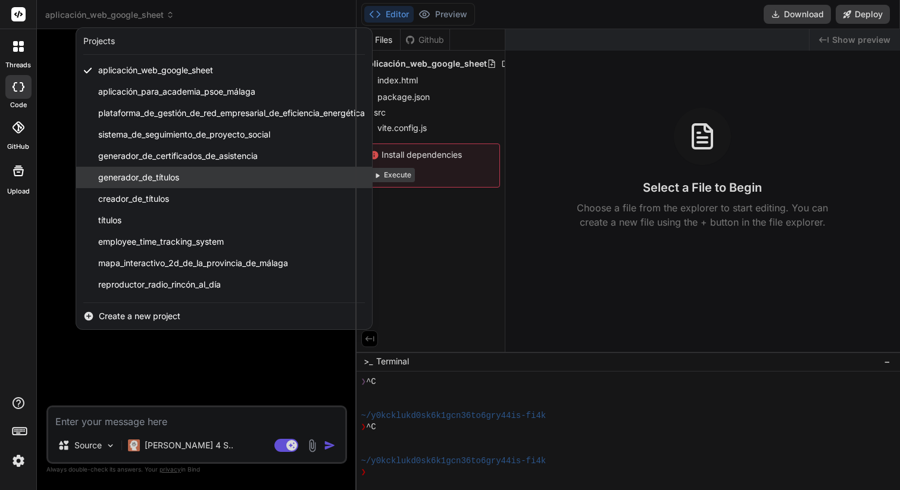
scroll to position [19, 0]
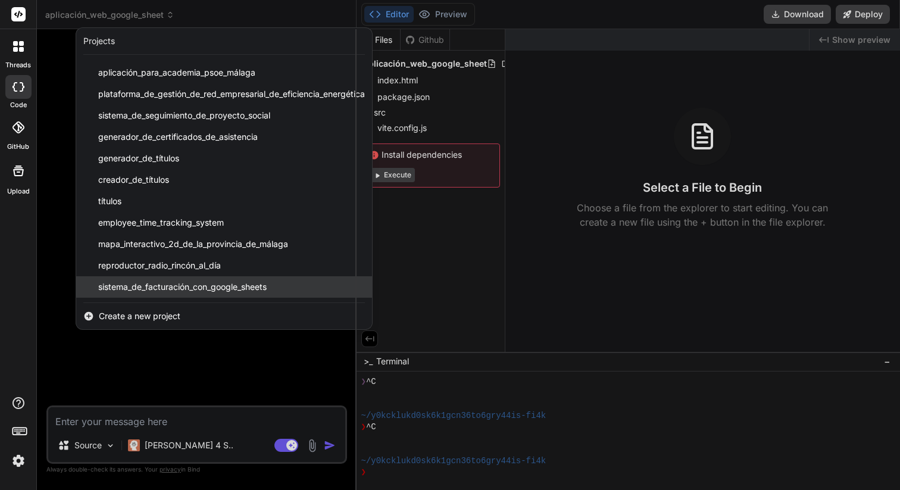
click at [227, 291] on span "sistema_de_facturación_con_google_sheets" at bounding box center [182, 287] width 169 height 12
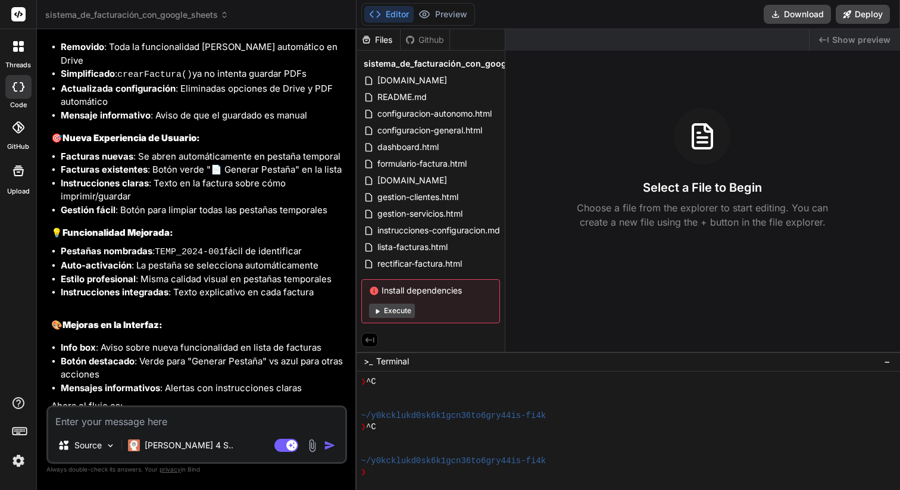
scroll to position [3209, 0]
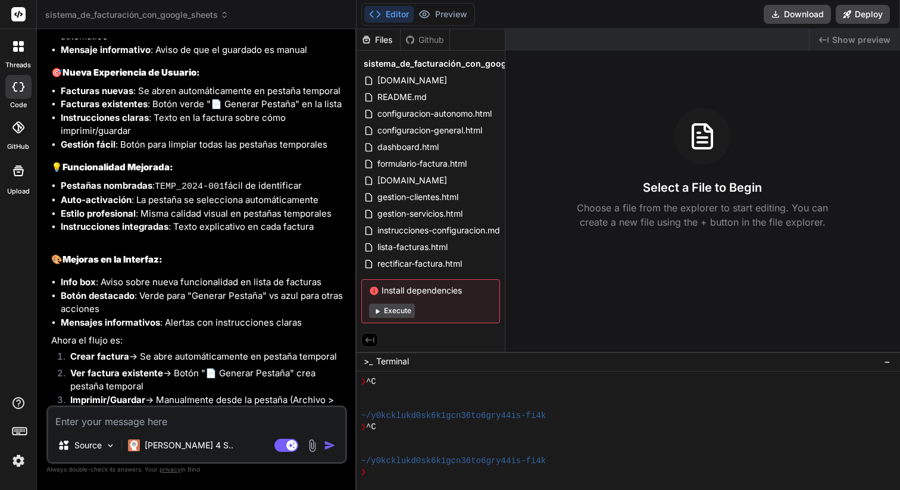
click at [94, 426] on textarea at bounding box center [196, 417] width 297 height 21
paste textarea "vale pero sigue sin funcionar el listado de facturas, no me carga el listado, c…"
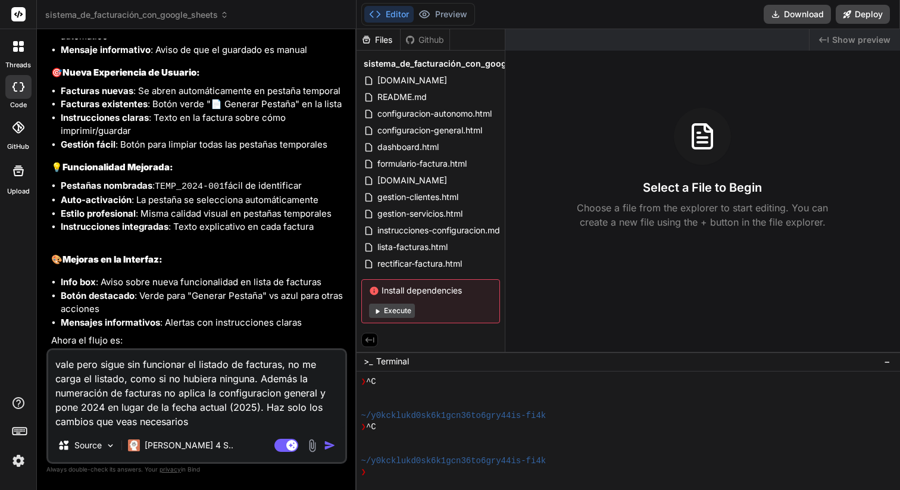
click at [134, 424] on textarea "vale pero sigue sin funcionar el listado de facturas, no me carga el listado, c…" at bounding box center [196, 389] width 297 height 79
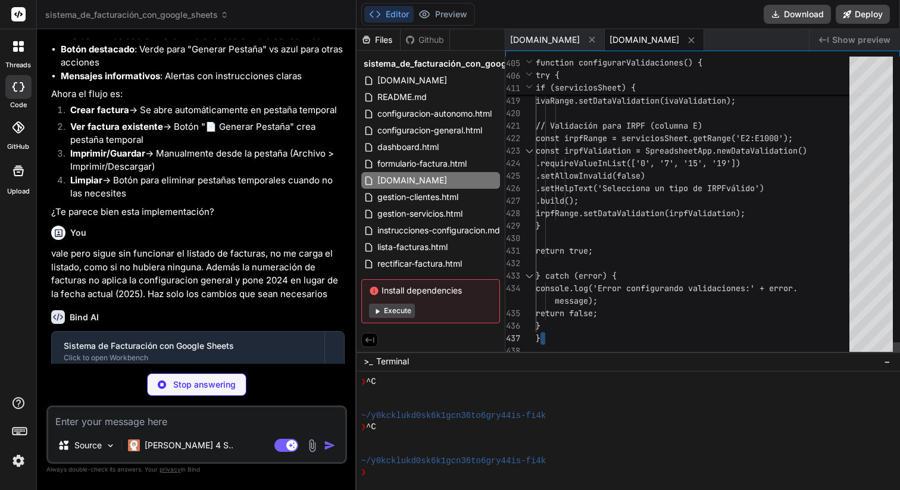
scroll to position [100, 0]
drag, startPoint x: 537, startPoint y: 60, endPoint x: 612, endPoint y: 304, distance: 254.7
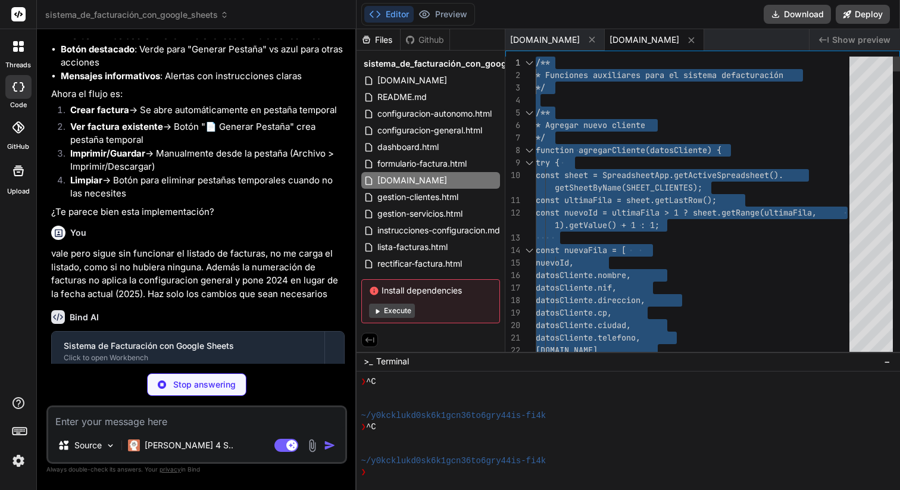
drag, startPoint x: 570, startPoint y: 336, endPoint x: 534, endPoint y: 56, distance: 282.8
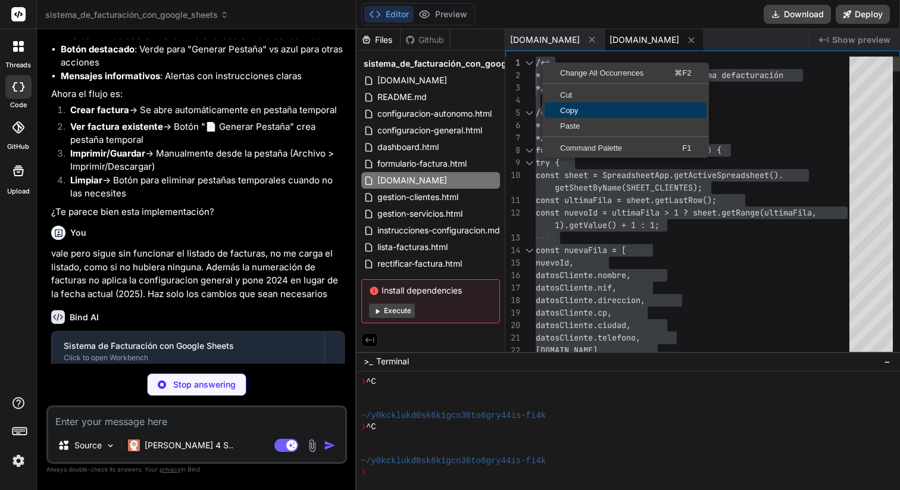
click at [580, 107] on span "Copy" at bounding box center [626, 111] width 162 height 8
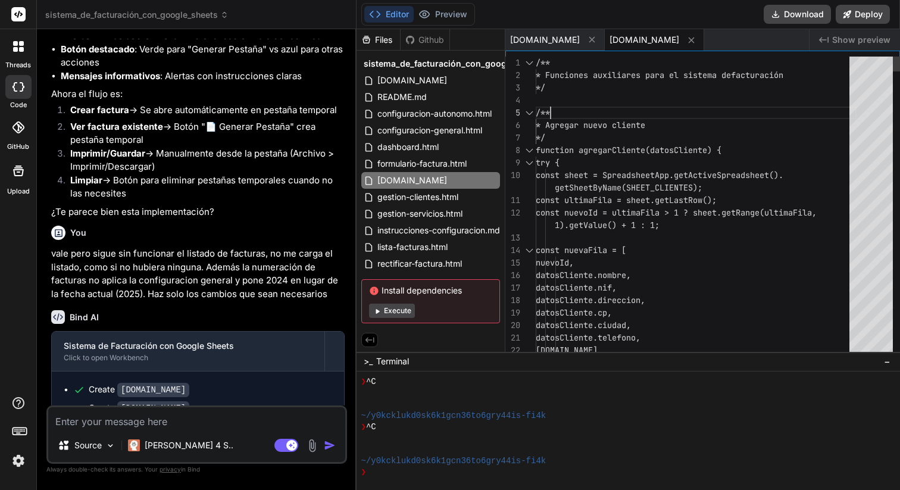
scroll to position [50, 0]
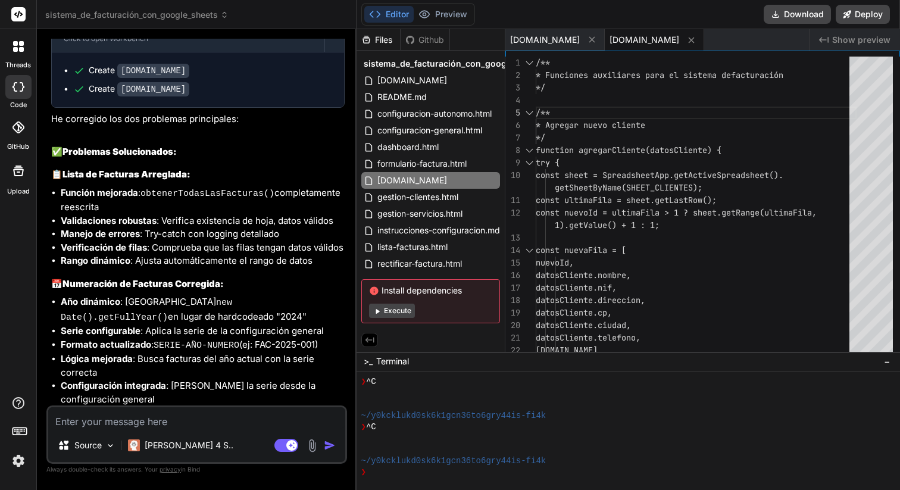
scroll to position [3774, 0]
click at [445, 177] on span "[DOMAIN_NAME]" at bounding box center [412, 180] width 72 height 14
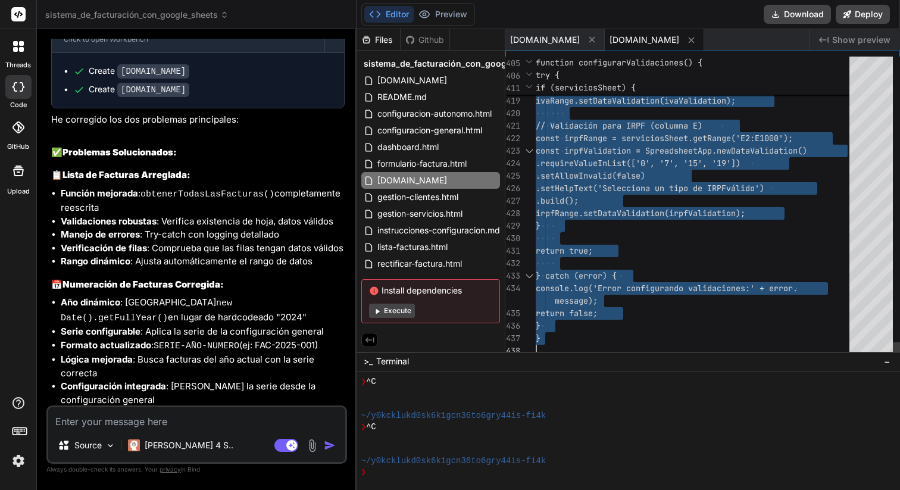
drag, startPoint x: 538, startPoint y: 62, endPoint x: 643, endPoint y: 418, distance: 371.2
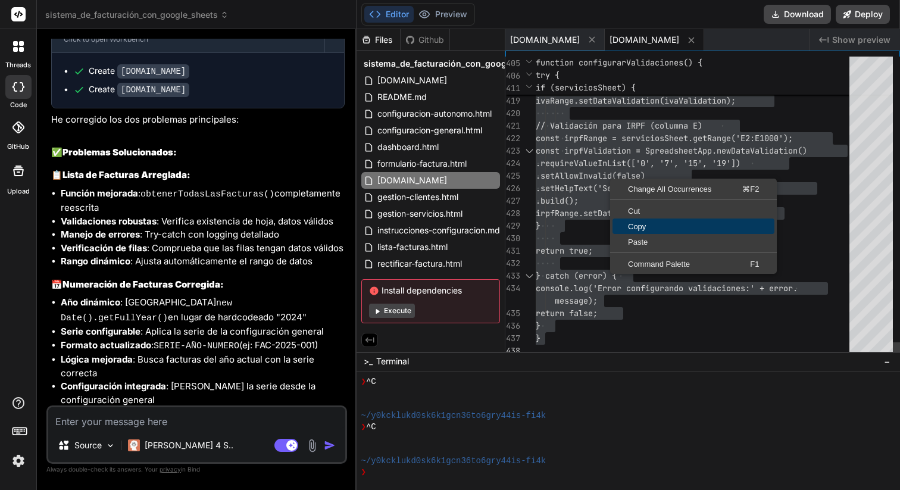
click at [657, 228] on span "Copy" at bounding box center [694, 227] width 162 height 8
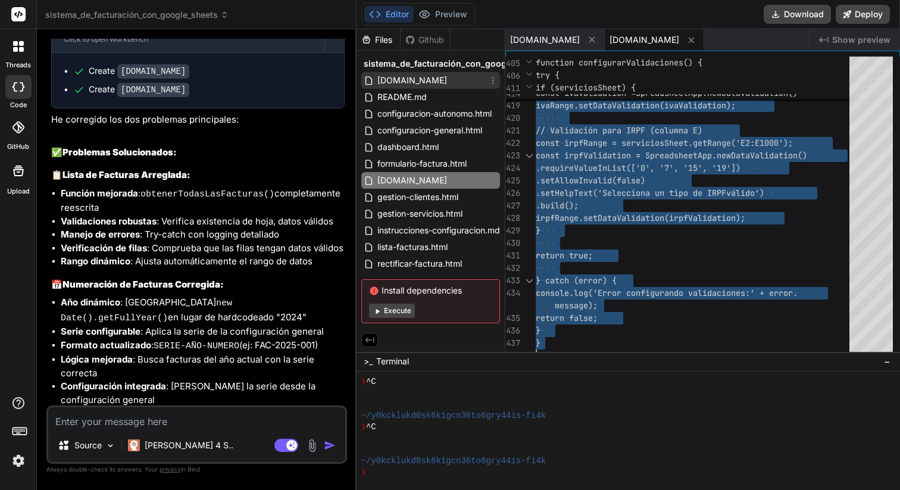
click at [404, 81] on span "[DOMAIN_NAME]" at bounding box center [412, 80] width 72 height 14
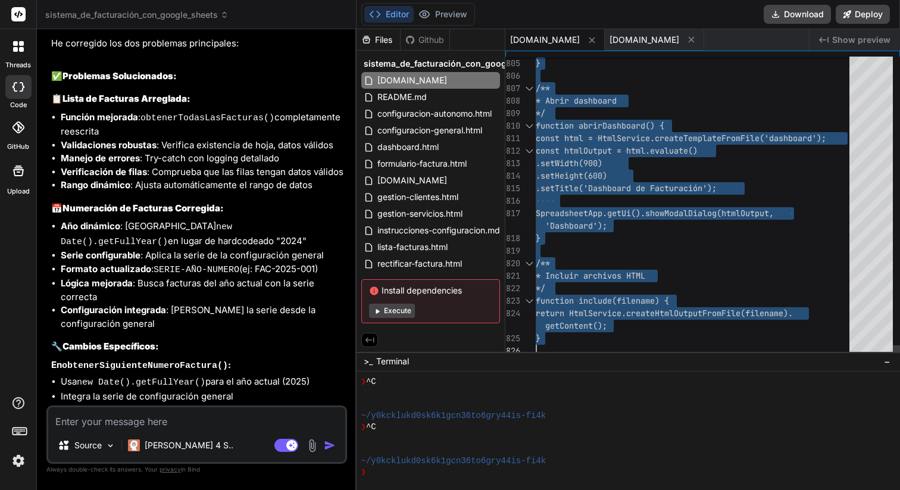
drag, startPoint x: 537, startPoint y: 61, endPoint x: 635, endPoint y: 352, distance: 307.3
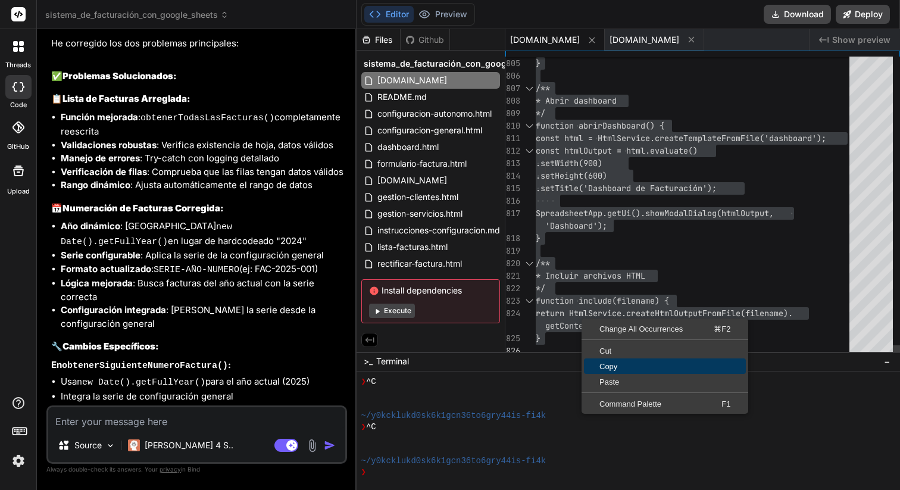
click at [623, 364] on span "Copy" at bounding box center [665, 367] width 162 height 8
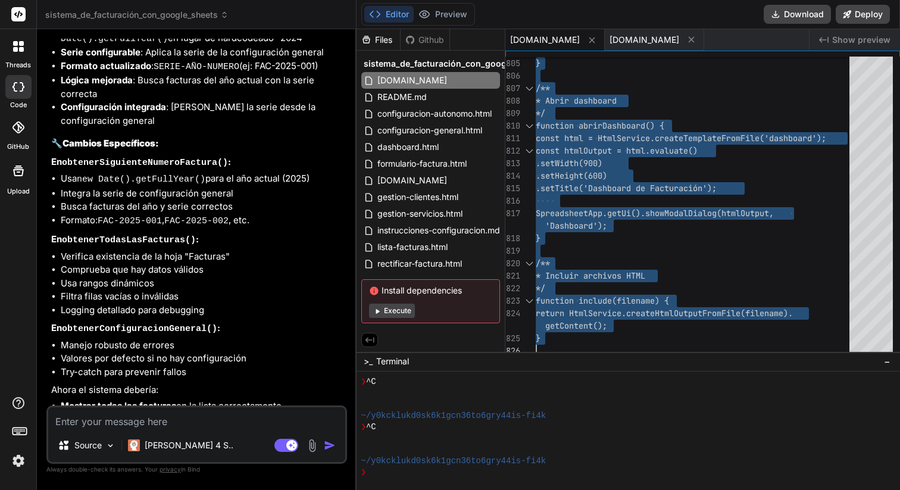
scroll to position [4074, 0]
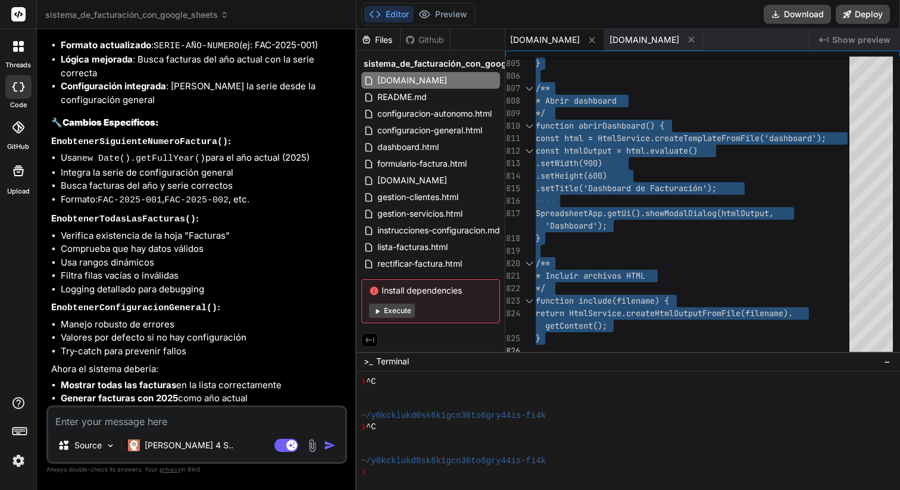
click at [185, 428] on textarea at bounding box center [196, 417] width 297 height 21
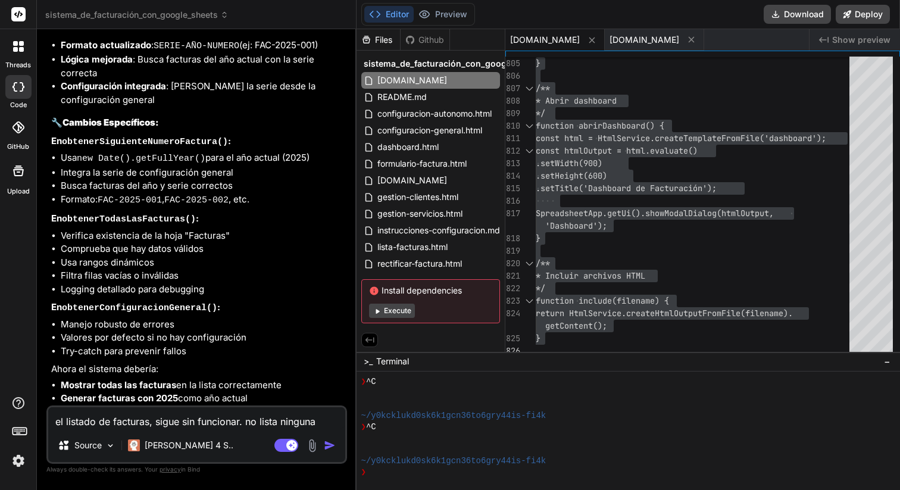
click at [315, 448] on img at bounding box center [312, 446] width 14 height 14
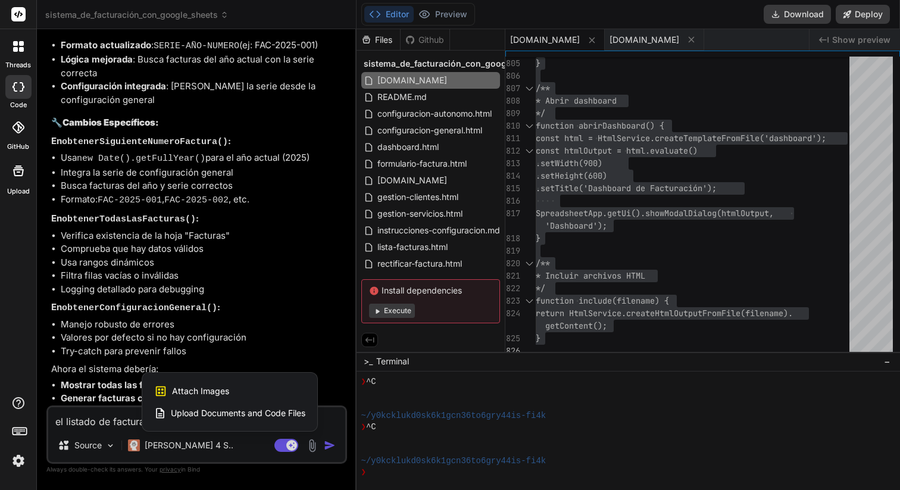
click at [255, 412] on span "Upload Documents and Code Files" at bounding box center [238, 413] width 135 height 12
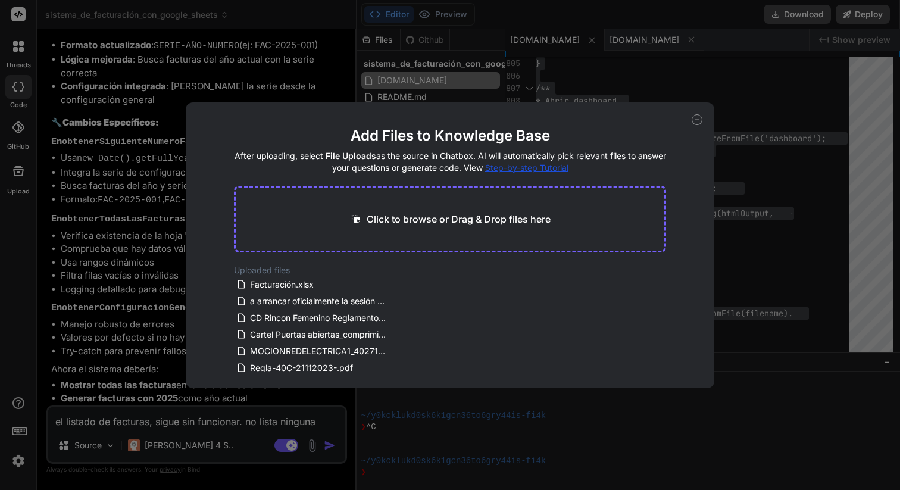
click at [451, 207] on div "Click to browse or Drag & Drop files here" at bounding box center [450, 219] width 433 height 67
click at [441, 223] on p "Click to browse or Drag & Drop files here" at bounding box center [459, 219] width 184 height 14
click at [693, 121] on icon at bounding box center [697, 119] width 11 height 11
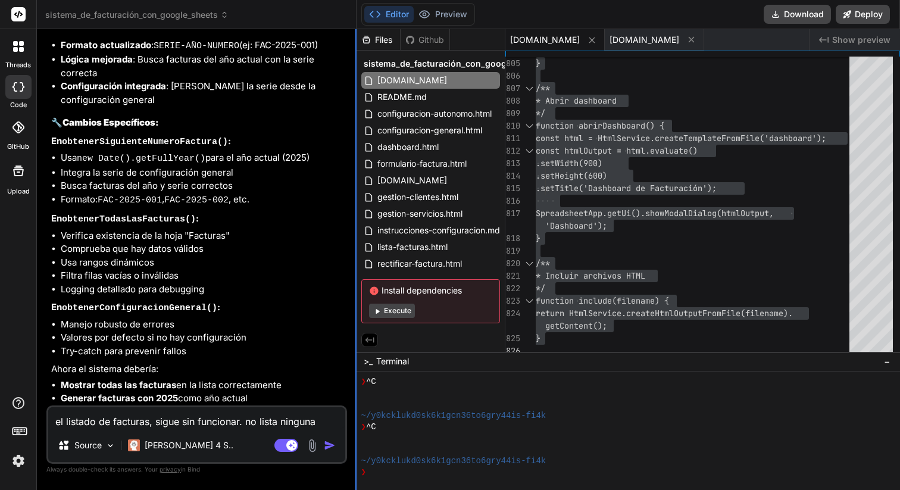
drag, startPoint x: 318, startPoint y: 424, endPoint x: 355, endPoint y: 420, distance: 37.1
click at [319, 424] on textarea "el listado de facturas, sigue sin funcionar. no lista ninguna" at bounding box center [196, 417] width 297 height 21
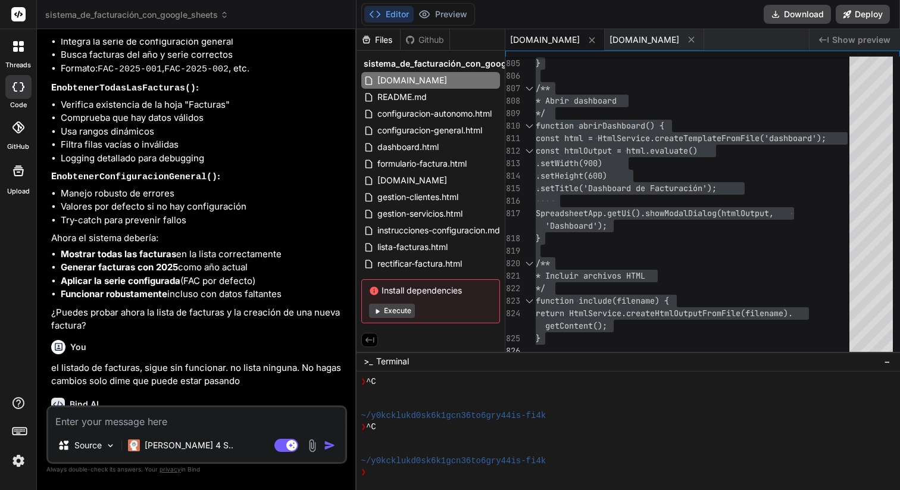
scroll to position [4211, 0]
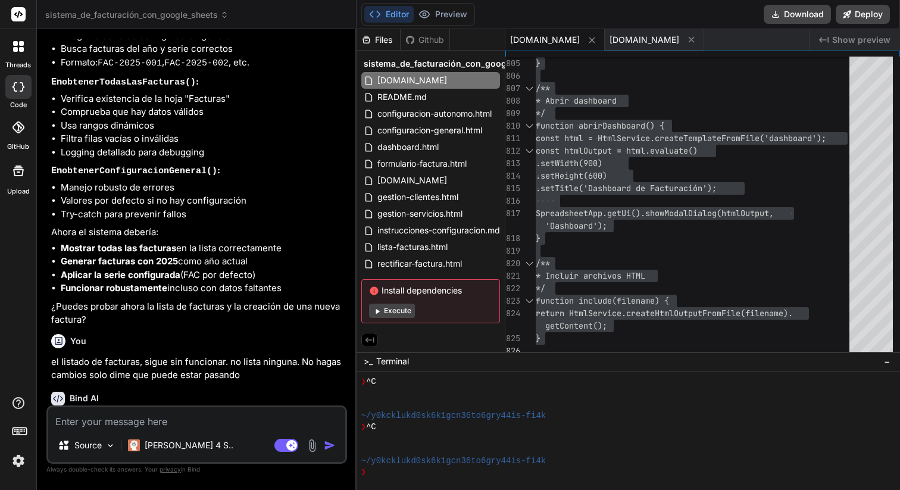
click at [68, 429] on div "Source [PERSON_NAME] 4 S.. Agent Mode. When this toggle is activated, AI automa…" at bounding box center [196, 435] width 301 height 58
click at [79, 422] on textarea at bounding box center [196, 417] width 297 height 21
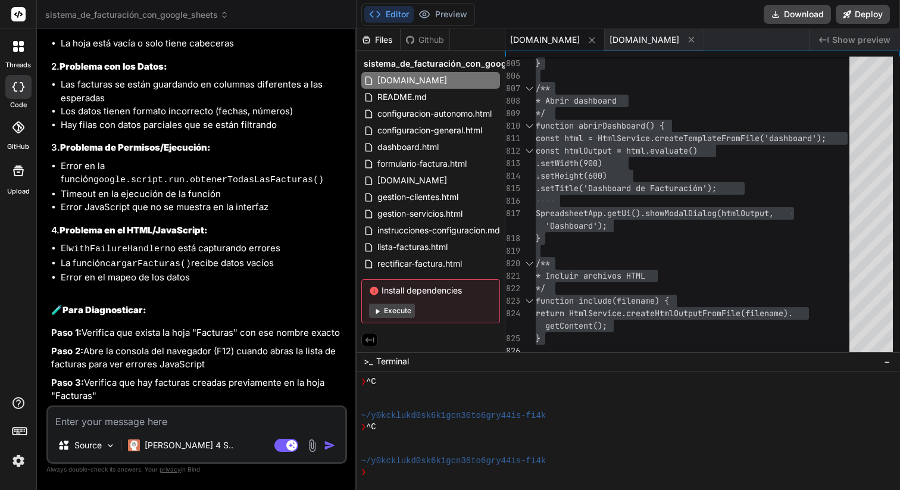
scroll to position [4731, 0]
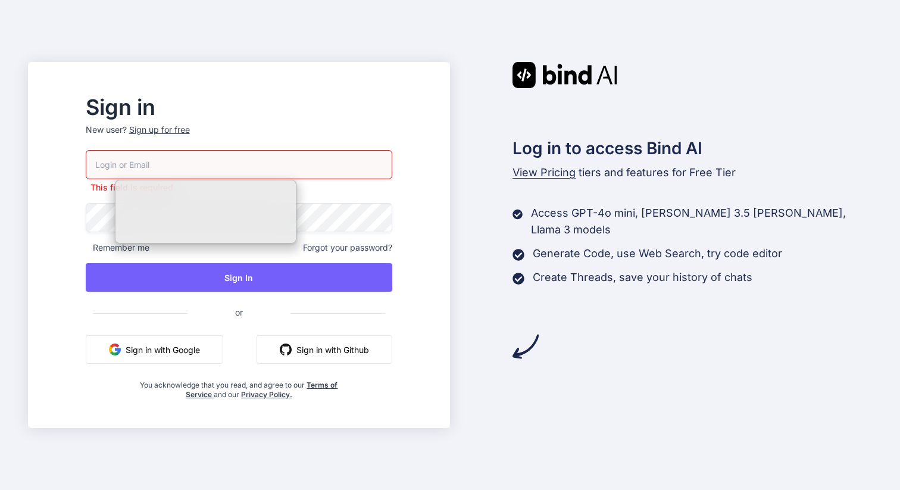
click at [214, 335] on button "Sign in with Google" at bounding box center [155, 349] width 138 height 29
